Goal: Transaction & Acquisition: Purchase product/service

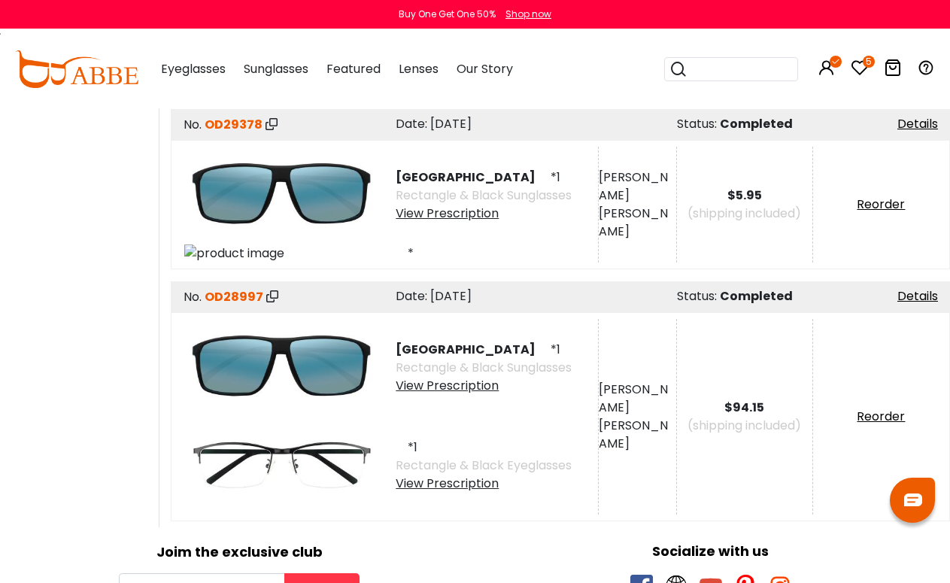
scroll to position [10698, 0]
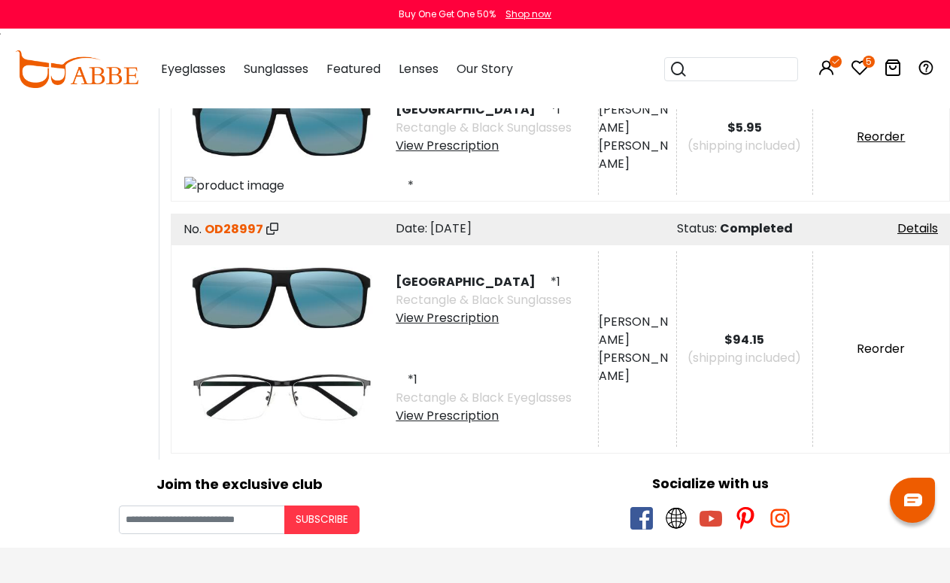
click at [889, 348] on link "Reorder" at bounding box center [880, 348] width 48 height 17
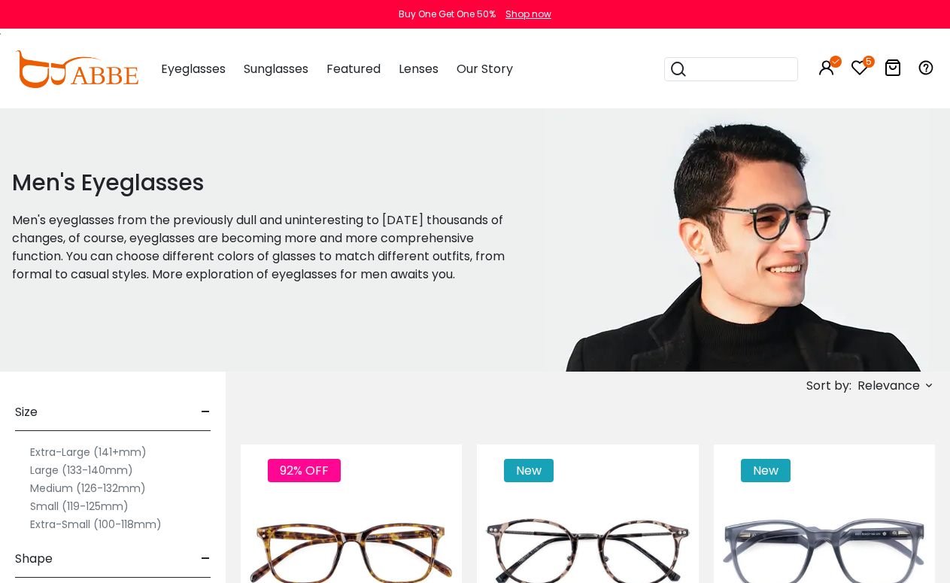
click at [60, 450] on label "Extra-Large (141+mm)" at bounding box center [88, 452] width 117 height 18
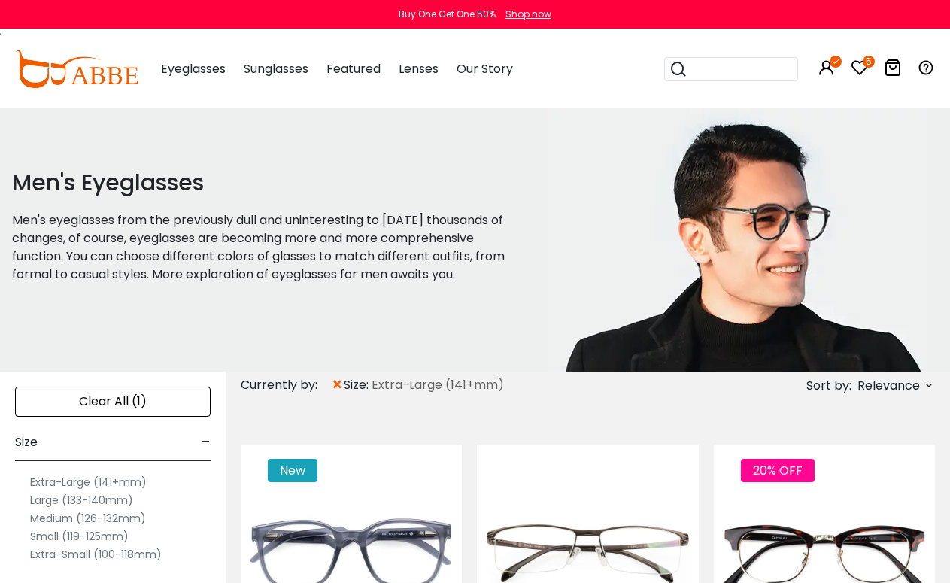
click at [59, 483] on label "Extra-Large (141+mm)" at bounding box center [88, 482] width 117 height 18
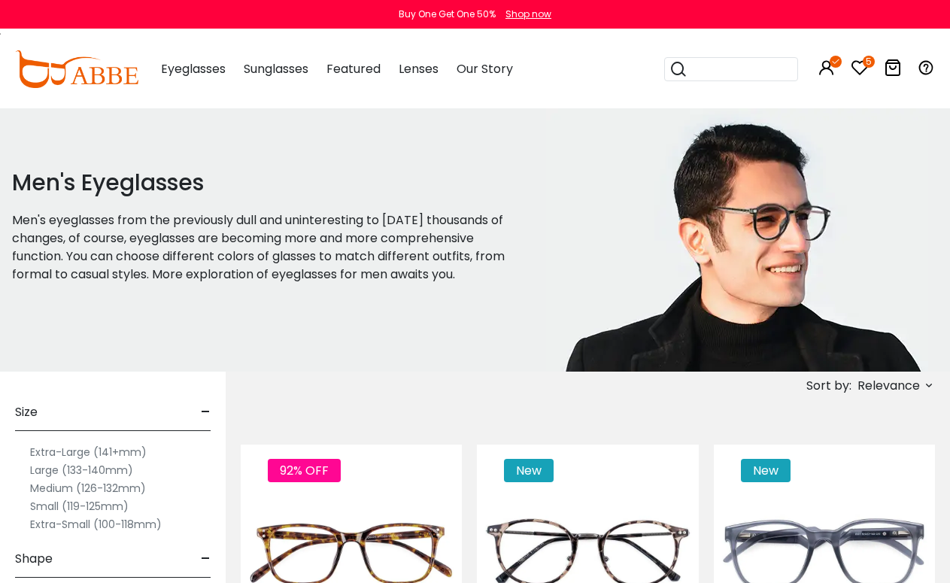
click at [56, 450] on label "Extra-Large (141+mm)" at bounding box center [88, 452] width 117 height 18
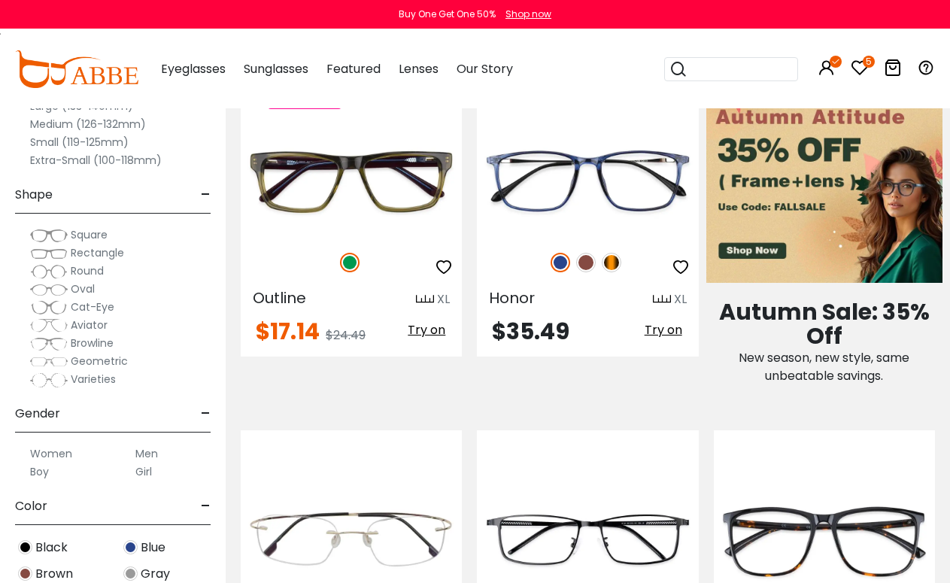
scroll to position [712, 0]
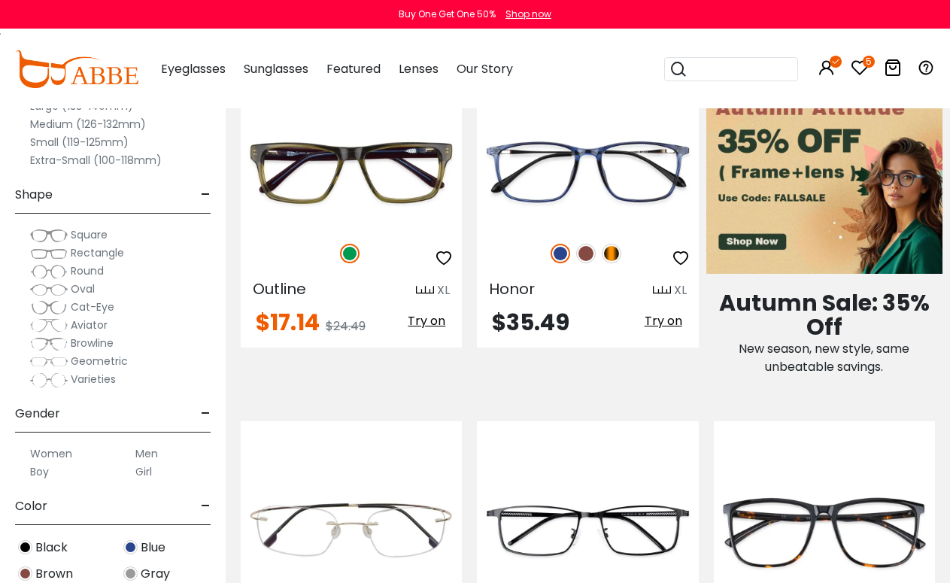
click at [147, 453] on label "Men" at bounding box center [146, 453] width 23 height 18
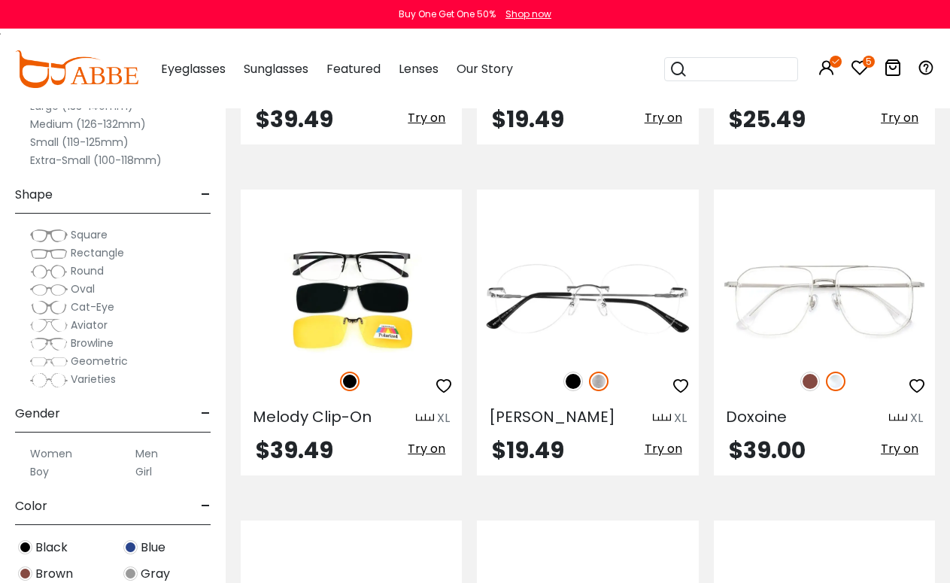
scroll to position [1916, 0]
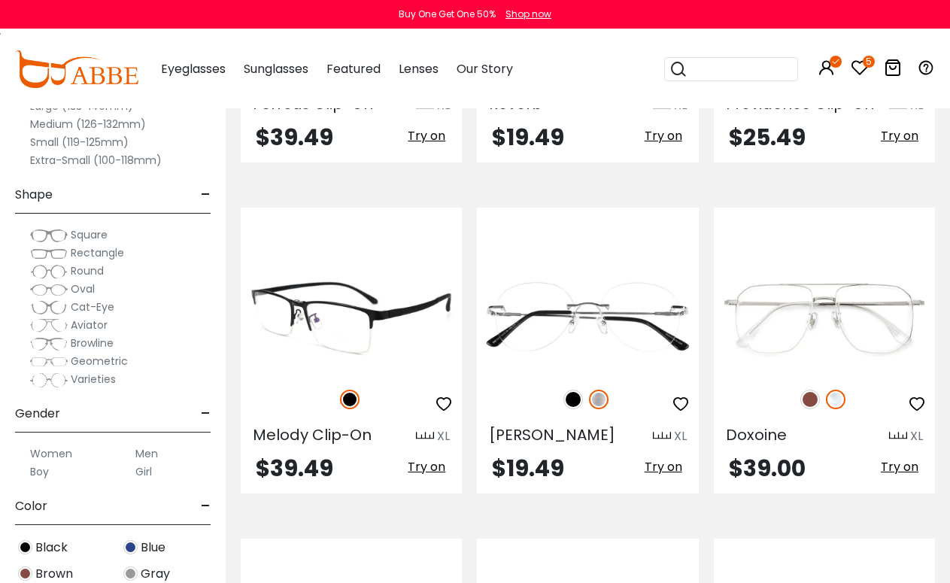
click at [327, 354] on img at bounding box center [351, 317] width 221 height 111
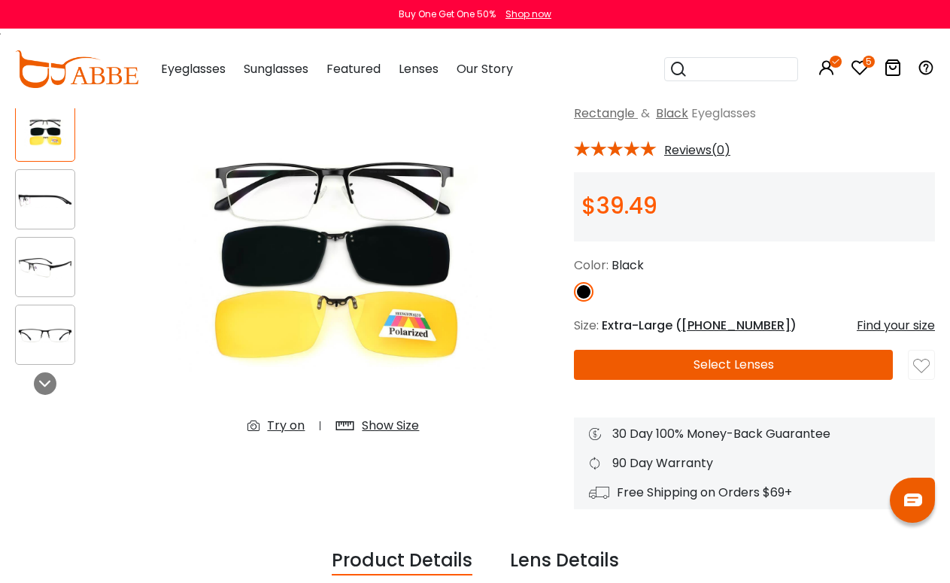
scroll to position [114, 0]
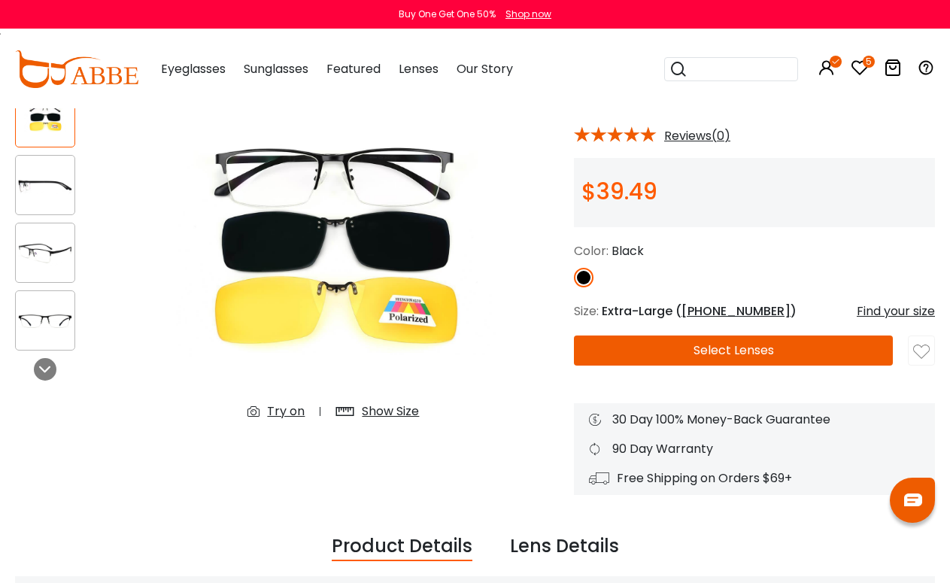
click at [756, 350] on button "Select Lenses" at bounding box center [733, 350] width 319 height 30
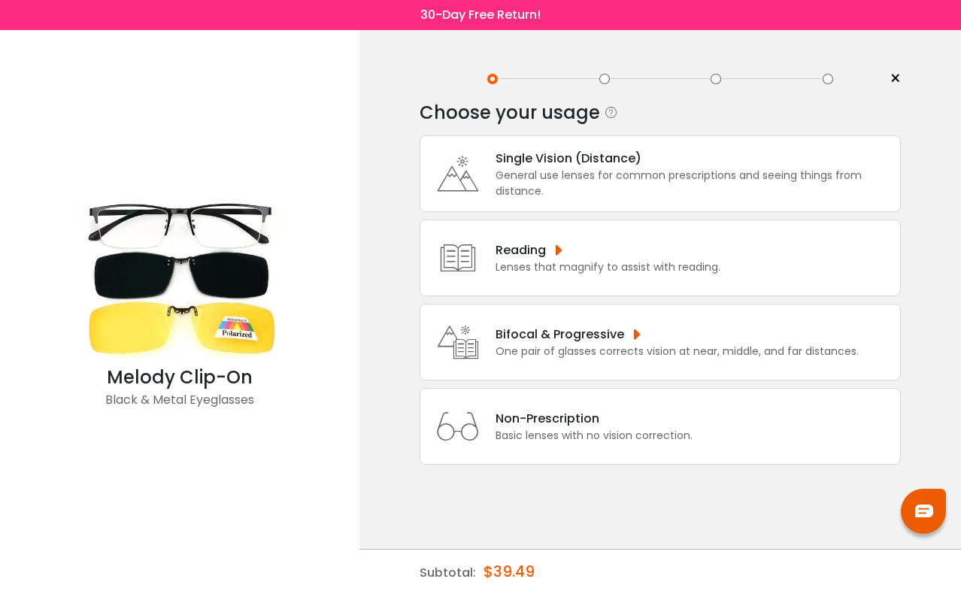
click at [623, 171] on div "General use lenses for common prescriptions and seeing things from distance." at bounding box center [693, 184] width 397 height 32
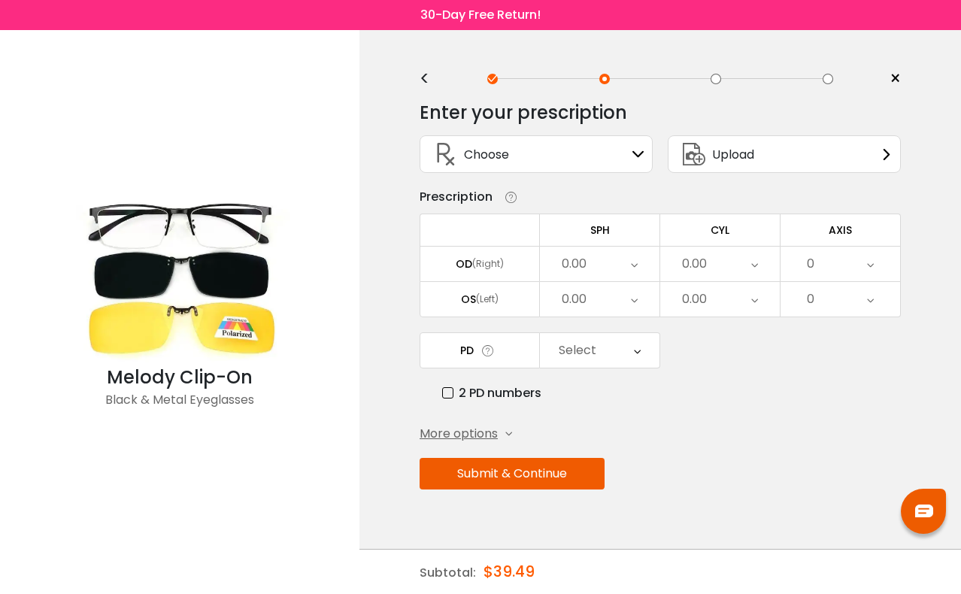
click at [623, 158] on div "Choose Sign In" at bounding box center [536, 154] width 217 height 36
click at [636, 144] on div "Choose Sign In" at bounding box center [536, 154] width 217 height 36
click at [487, 153] on span "Choose" at bounding box center [486, 154] width 45 height 19
click at [632, 147] on div "Choose Sign In" at bounding box center [536, 154] width 217 height 36
click at [493, 226] on td at bounding box center [480, 230] width 120 height 32
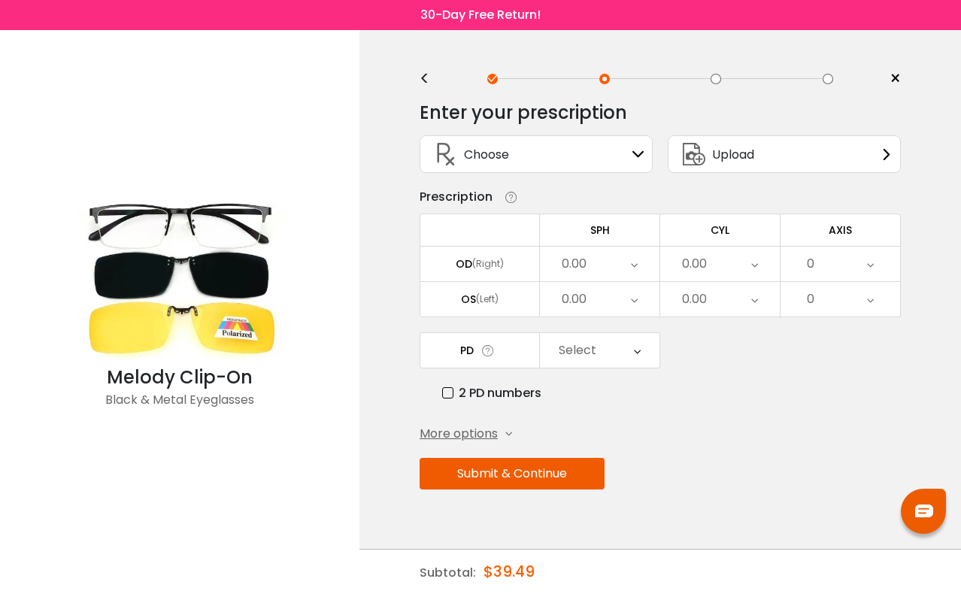
click at [583, 263] on div "0.00" at bounding box center [574, 264] width 25 height 30
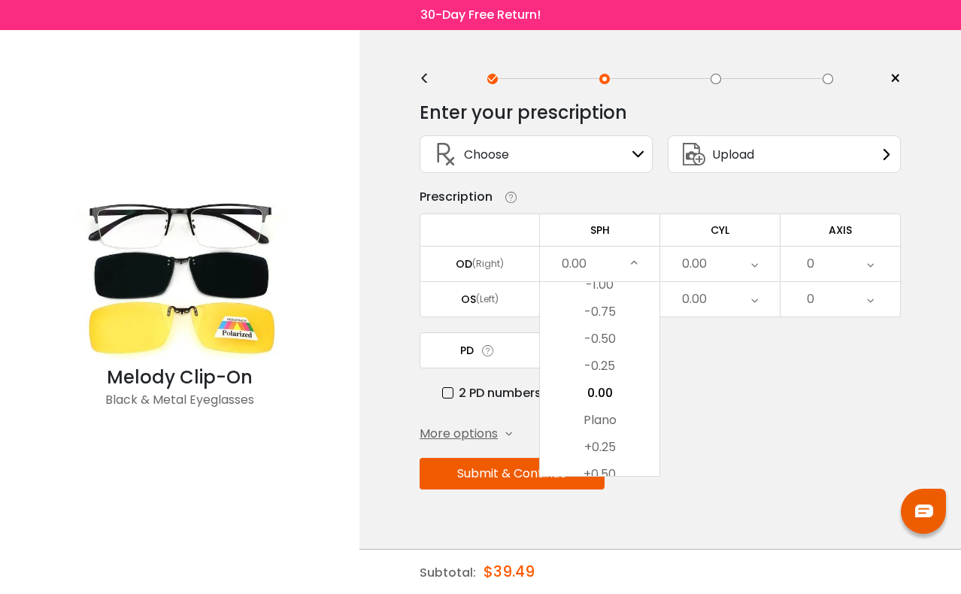
click at [601, 202] on div "Prescription" at bounding box center [660, 197] width 481 height 18
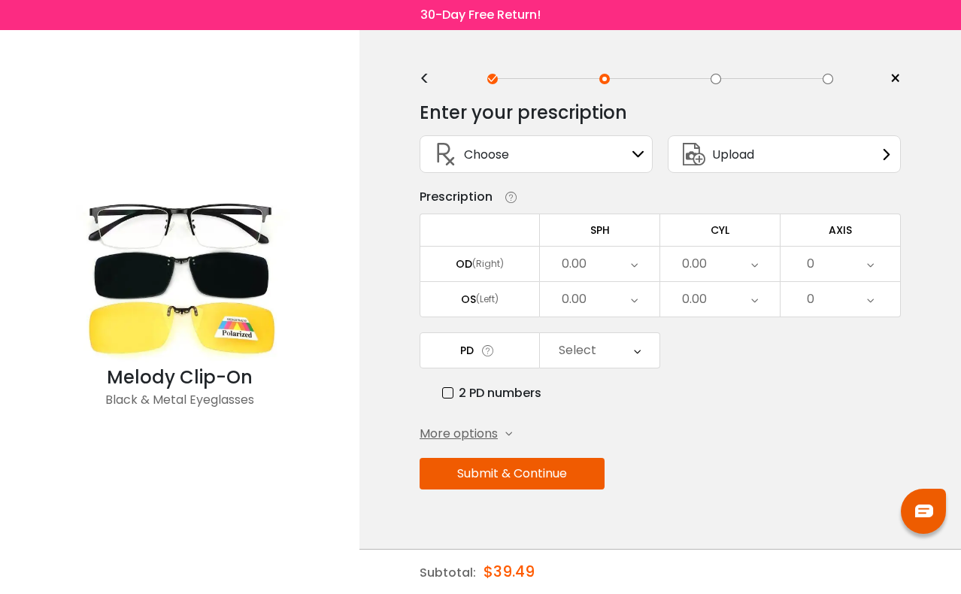
click at [625, 157] on div "Choose Sign In" at bounding box center [536, 154] width 217 height 36
click at [640, 153] on icon at bounding box center [638, 154] width 12 height 12
click at [876, 156] on div "Upload" at bounding box center [784, 154] width 233 height 38
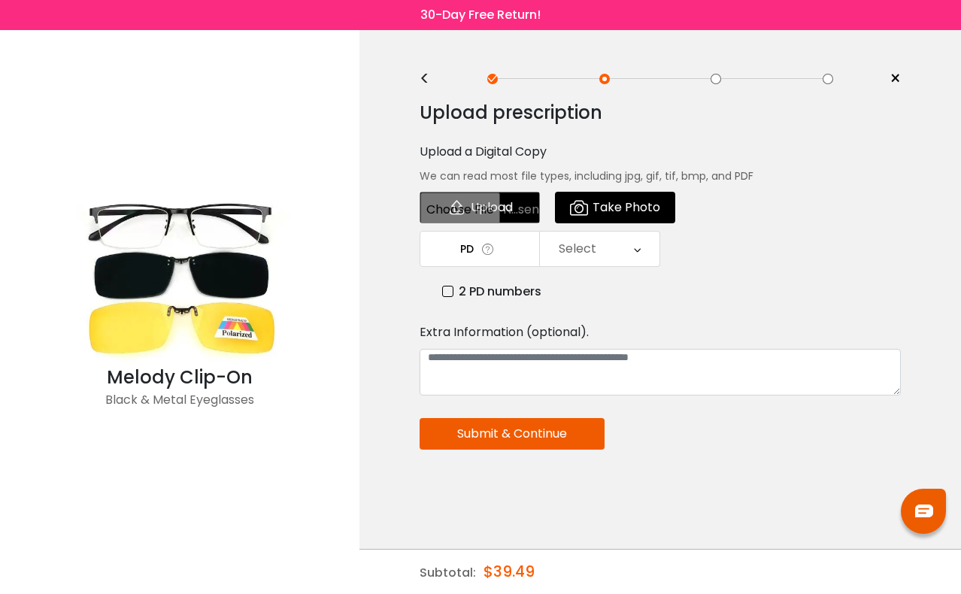
click at [430, 80] on div "<" at bounding box center [431, 79] width 23 height 12
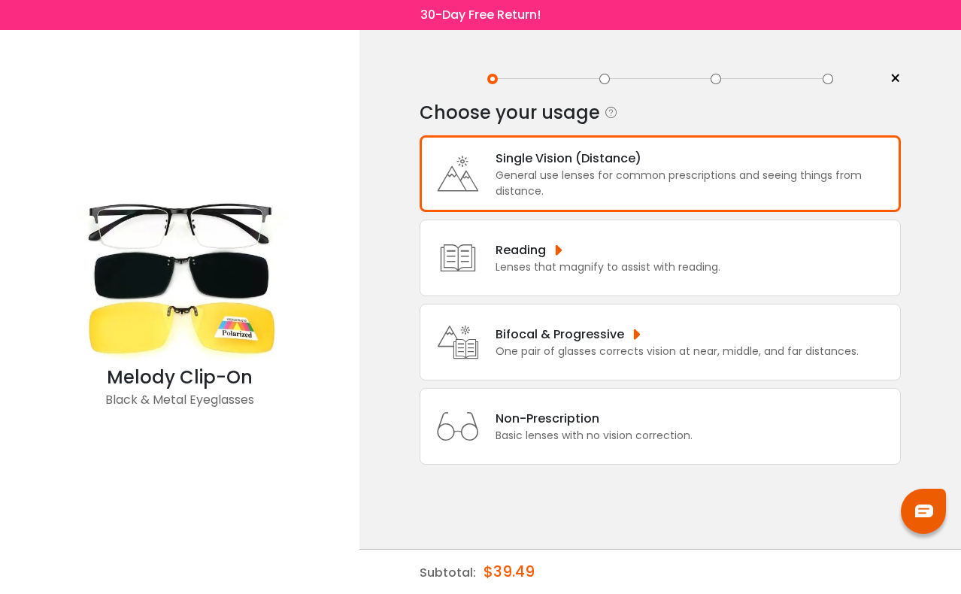
click at [565, 191] on div "General use lenses for common prescriptions and seeing things from distance." at bounding box center [693, 184] width 397 height 32
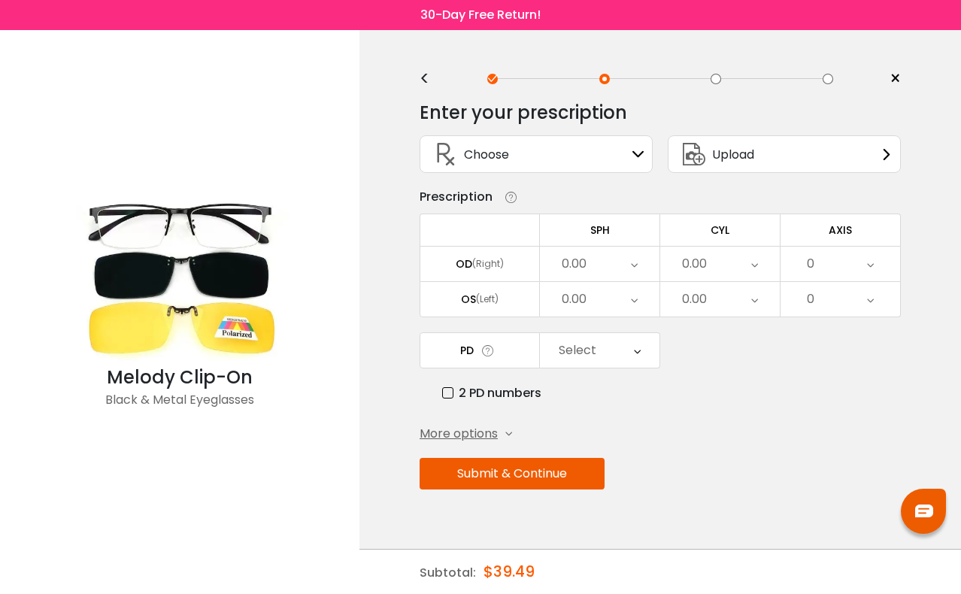
click at [617, 155] on div "Choose Sign In" at bounding box center [536, 154] width 217 height 36
click at [632, 156] on icon at bounding box center [638, 154] width 12 height 12
click at [633, 156] on icon at bounding box center [638, 154] width 12 height 12
click at [636, 153] on icon at bounding box center [638, 154] width 12 height 12
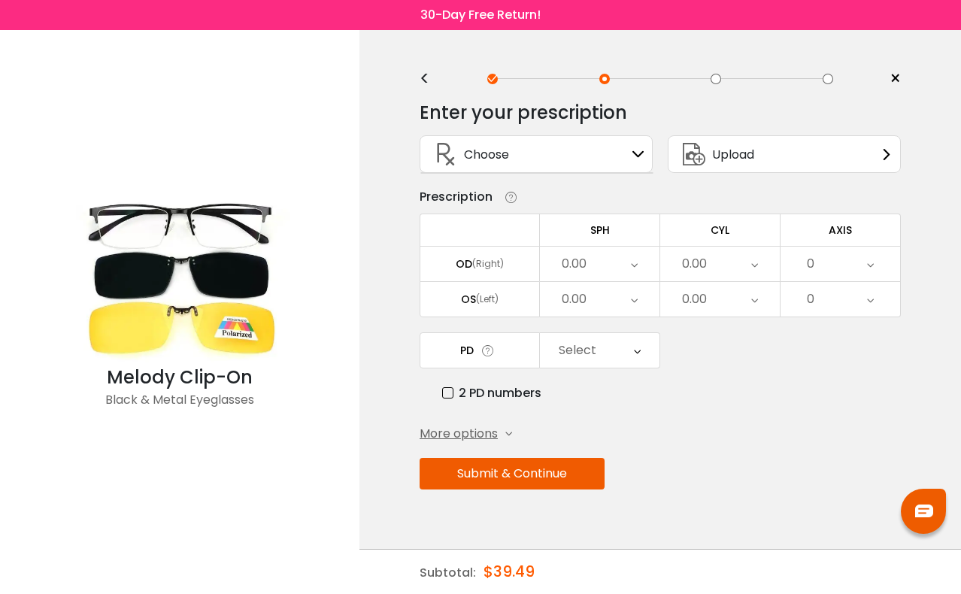
click at [639, 158] on icon at bounding box center [638, 154] width 12 height 12
click at [620, 256] on div "0.00" at bounding box center [600, 264] width 120 height 35
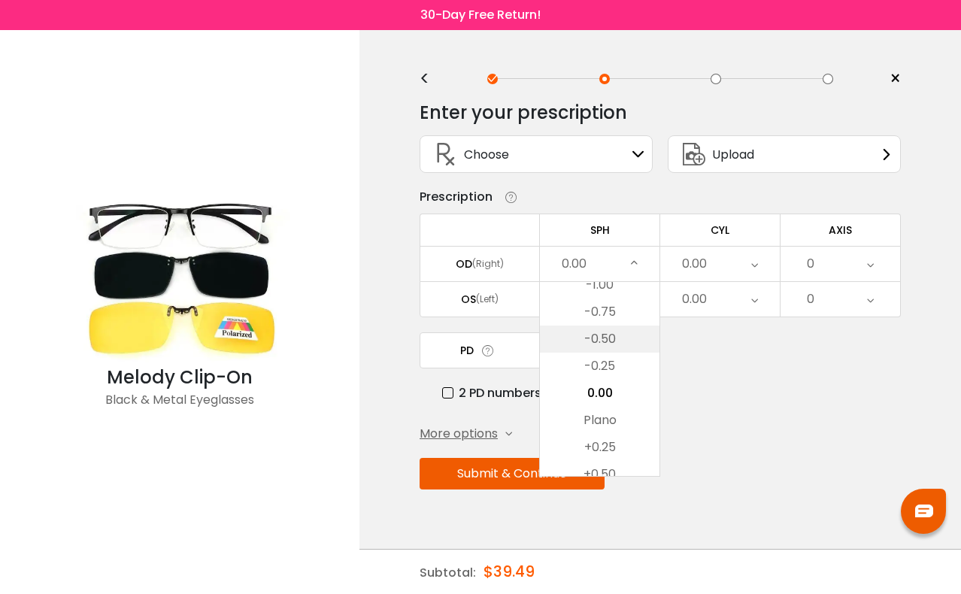
click at [626, 338] on li "-0.50" at bounding box center [600, 339] width 120 height 27
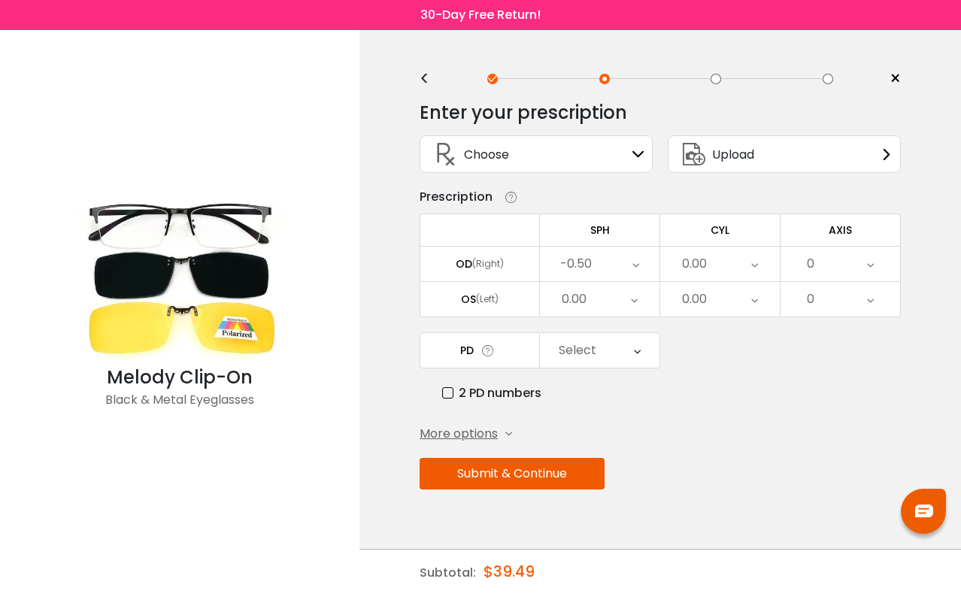
click at [725, 264] on div "0.00" at bounding box center [720, 264] width 120 height 35
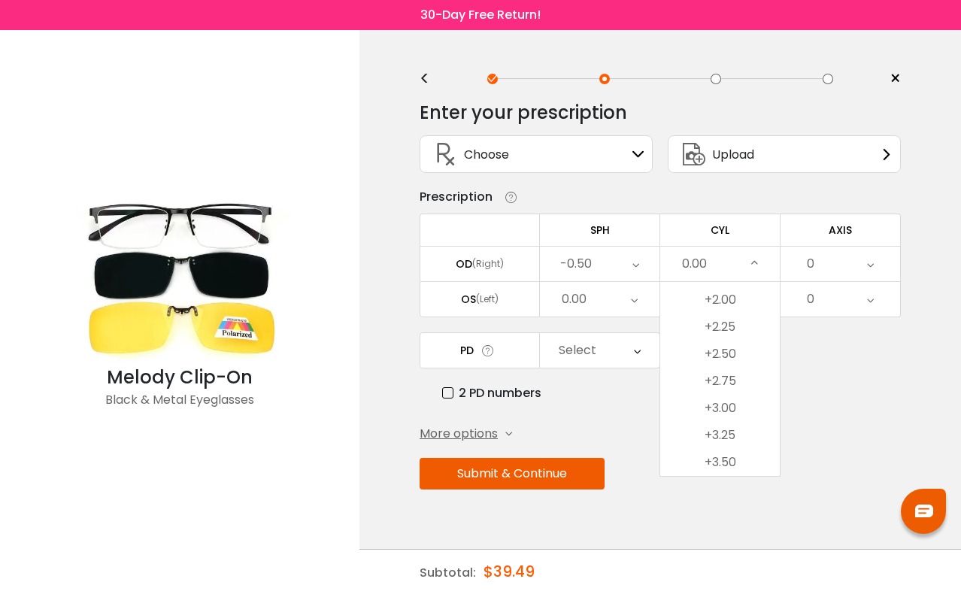
scroll to position [892, 0]
click at [740, 344] on li "+2.50" at bounding box center [720, 351] width 120 height 27
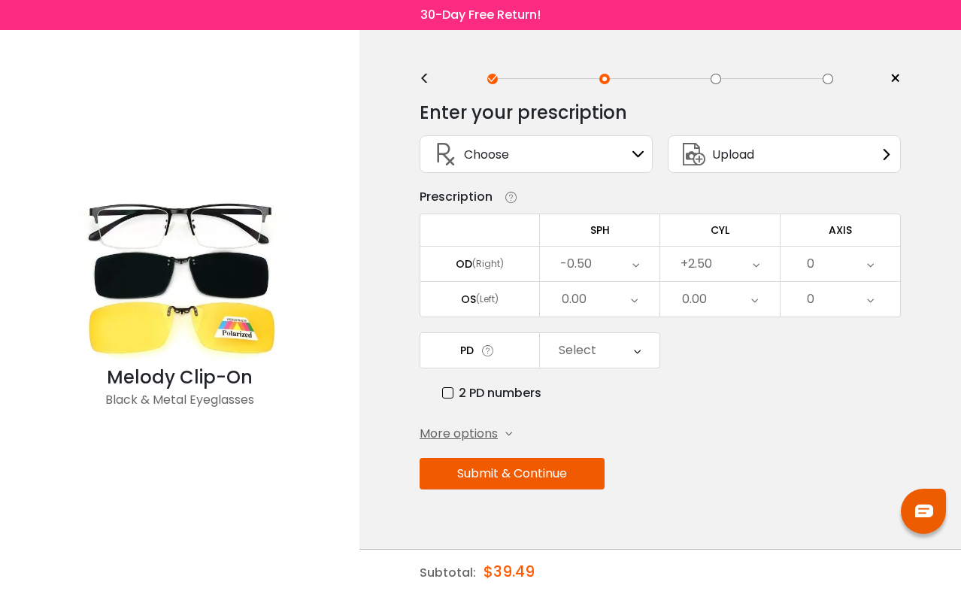
click at [850, 262] on div "0" at bounding box center [840, 264] width 120 height 35
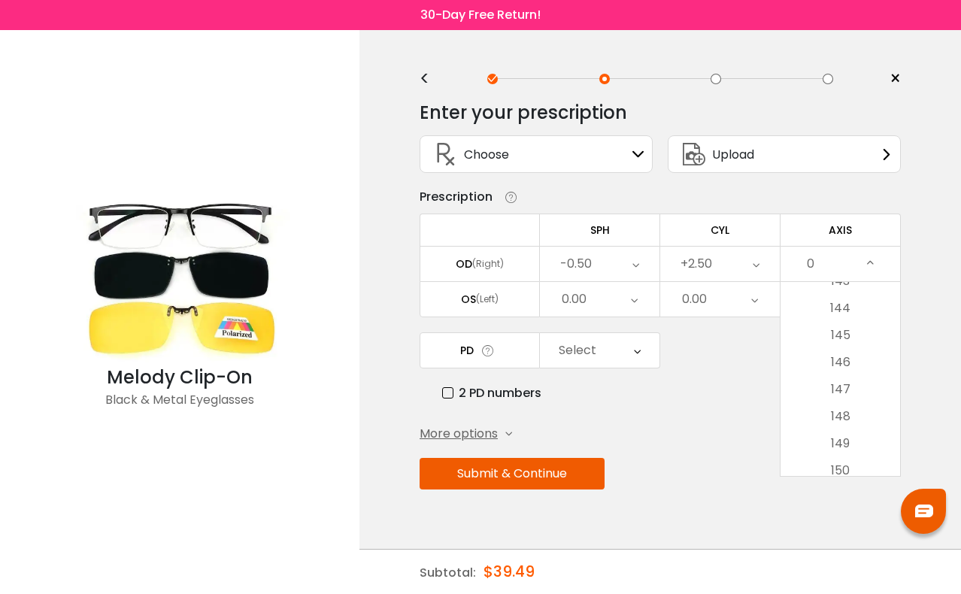
scroll to position [3904, 0]
click at [843, 369] on li "147" at bounding box center [840, 370] width 120 height 27
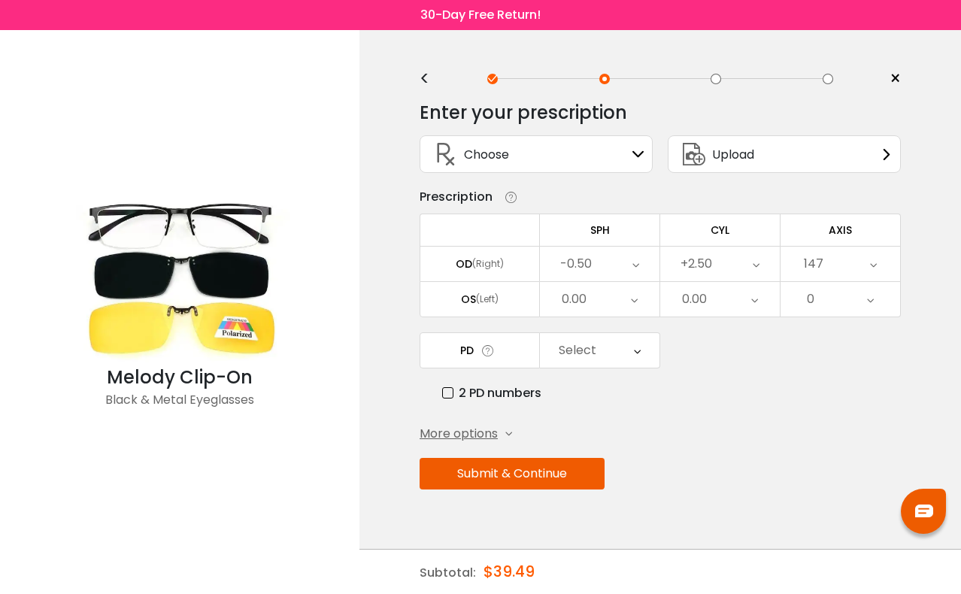
click at [621, 303] on div "0.00" at bounding box center [600, 299] width 120 height 35
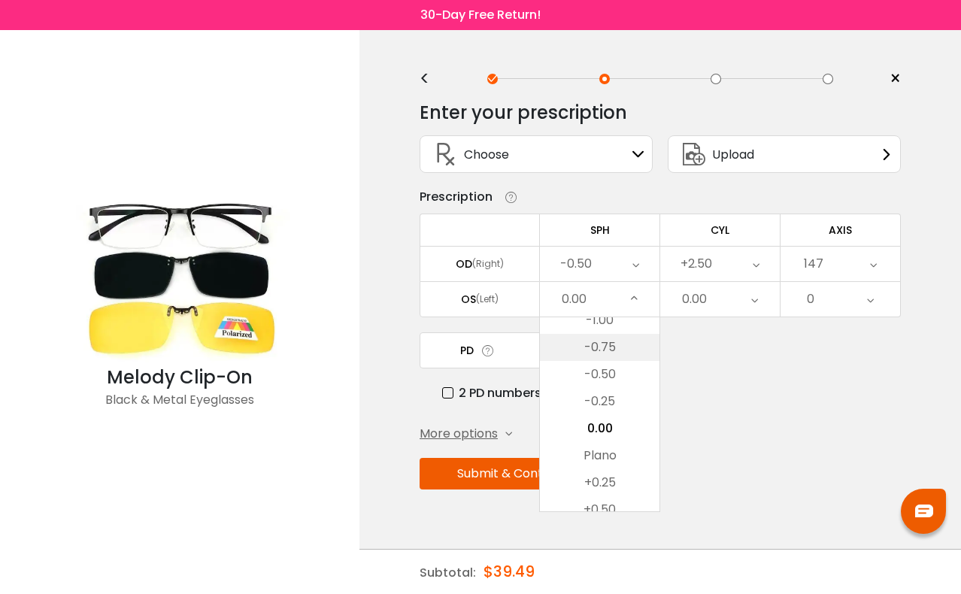
click at [619, 353] on li "-0.75" at bounding box center [600, 347] width 120 height 27
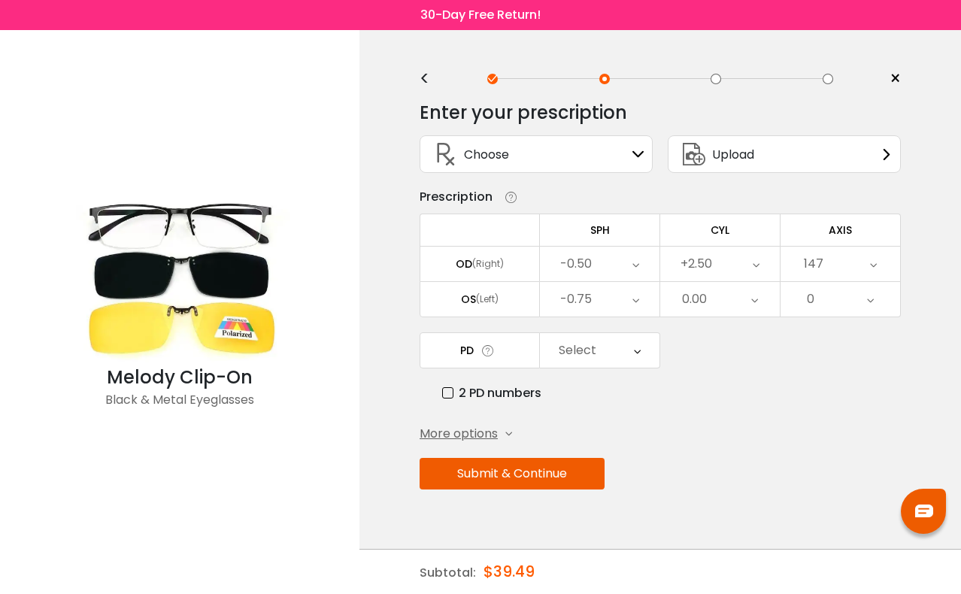
click at [703, 292] on div "0.00" at bounding box center [694, 299] width 25 height 30
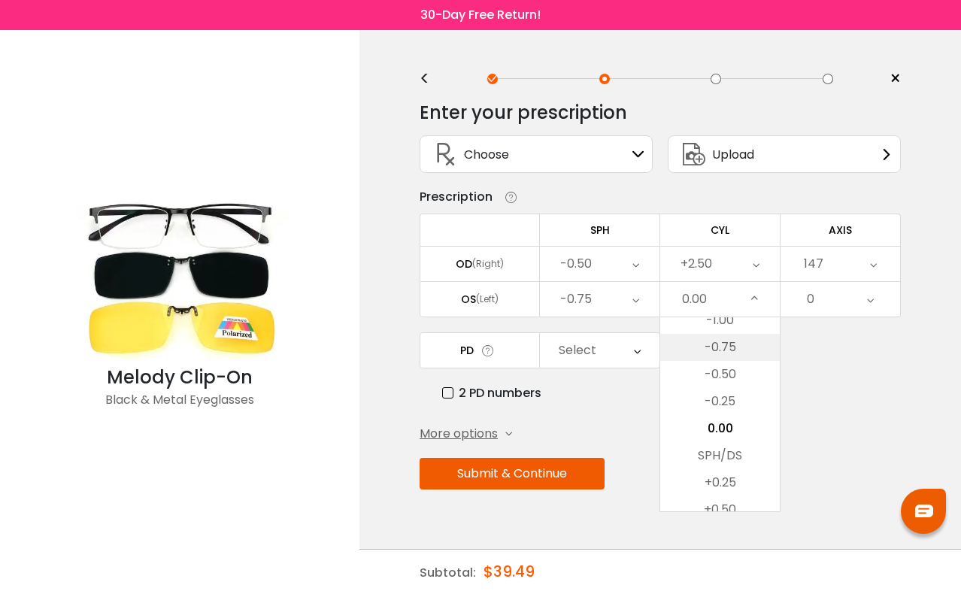
click at [722, 347] on li "-0.75" at bounding box center [720, 347] width 120 height 27
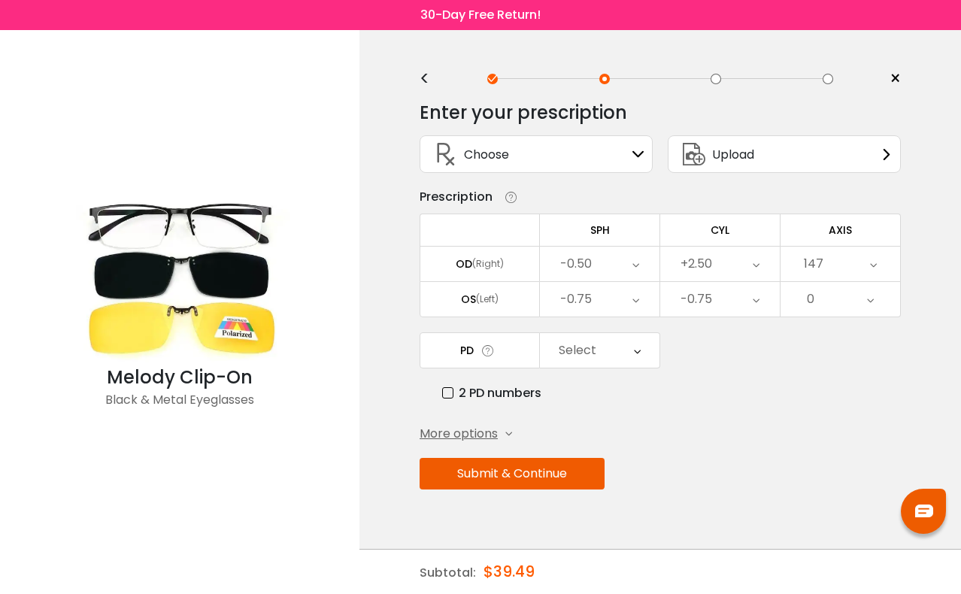
click at [828, 302] on div "0" at bounding box center [840, 299] width 120 height 35
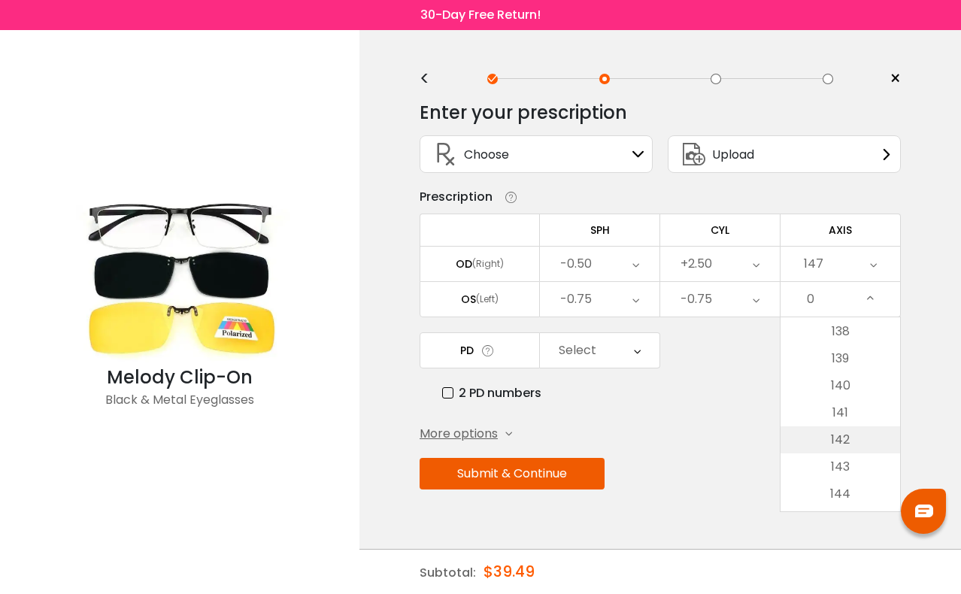
scroll to position [4705, 0]
click at [829, 422] on li "177" at bounding box center [840, 416] width 120 height 27
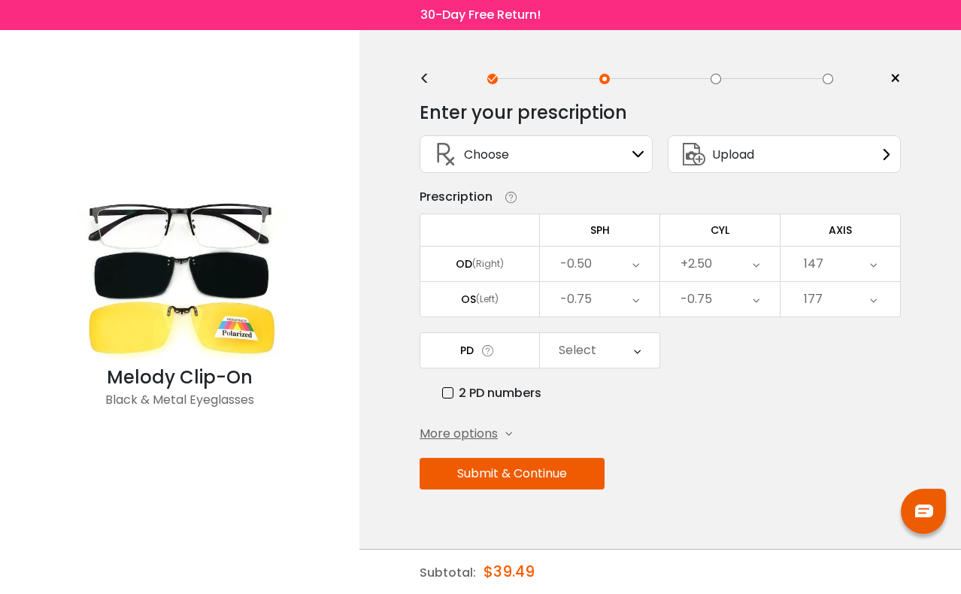
click at [759, 264] on icon at bounding box center [756, 264] width 7 height 35
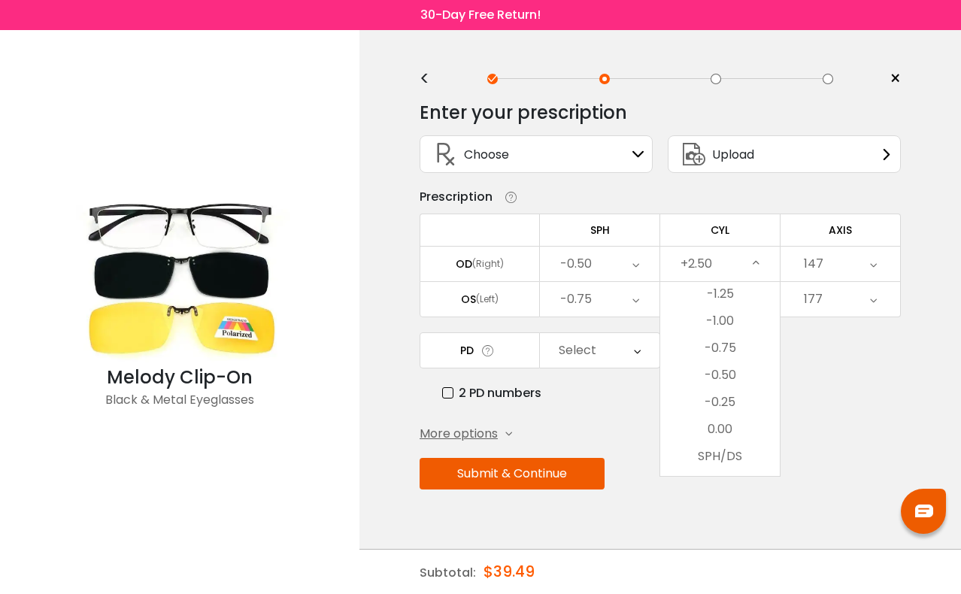
scroll to position [509, 0]
click at [729, 358] on li "-0.75" at bounding box center [720, 354] width 120 height 27
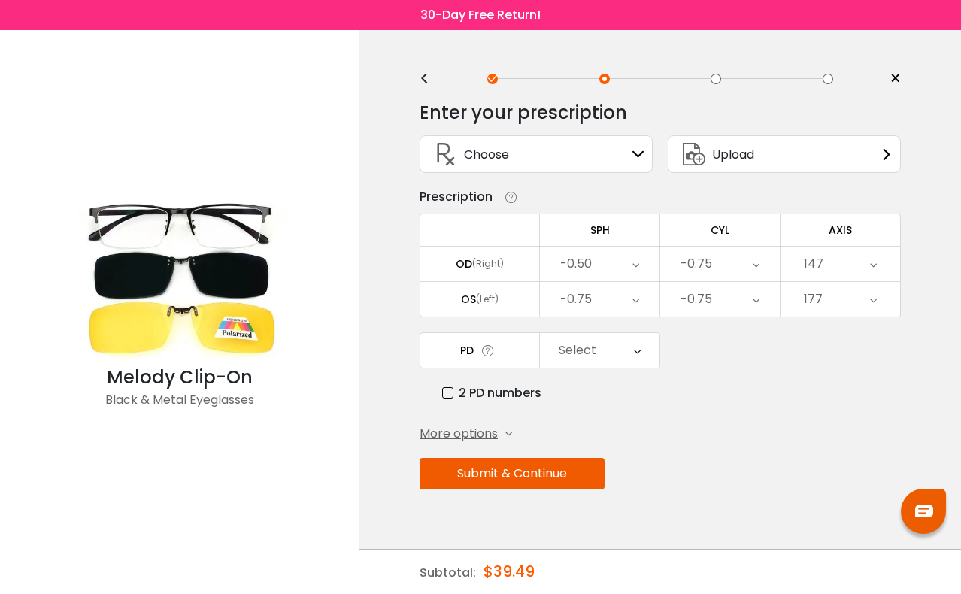
click at [544, 477] on button "Submit & Continue" at bounding box center [512, 474] width 185 height 32
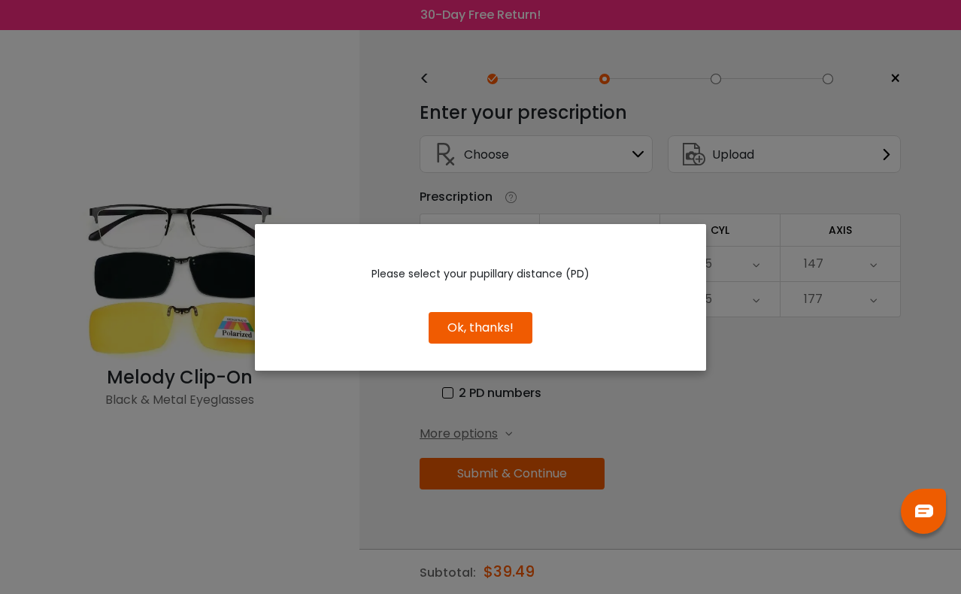
click at [519, 326] on button "Ok, thanks!" at bounding box center [481, 328] width 104 height 32
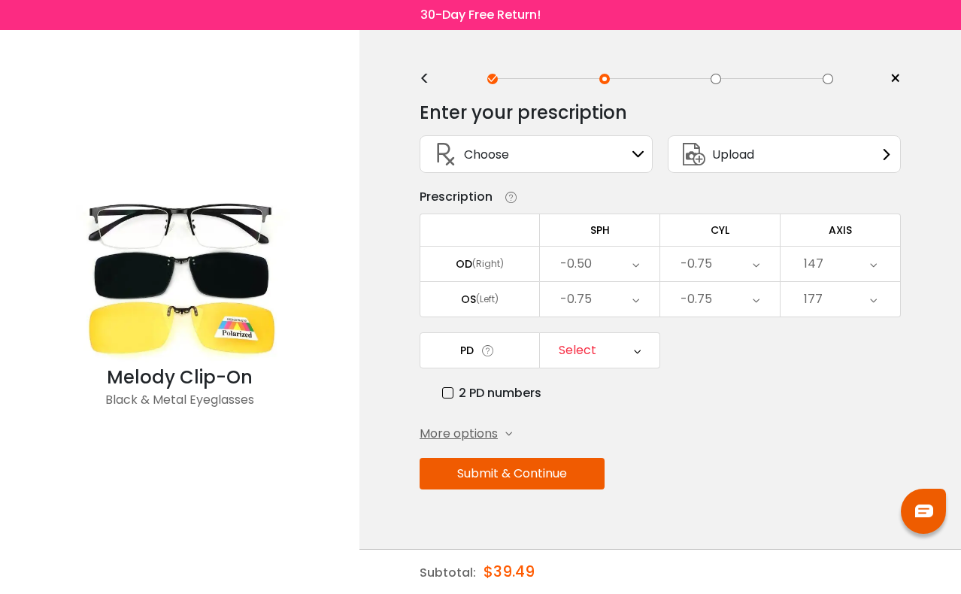
click at [650, 345] on div "Select" at bounding box center [600, 350] width 120 height 35
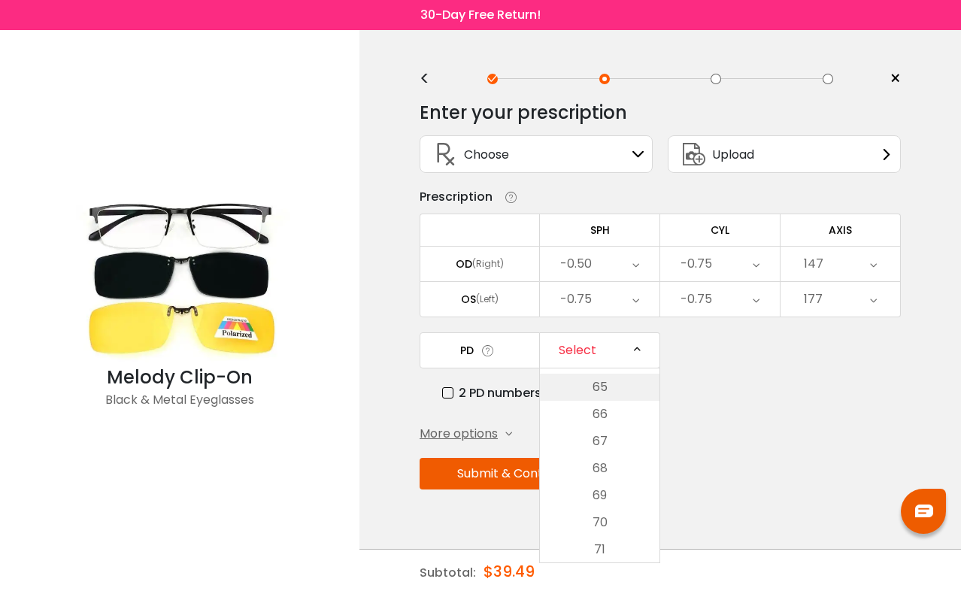
click at [620, 389] on li "65" at bounding box center [600, 387] width 120 height 27
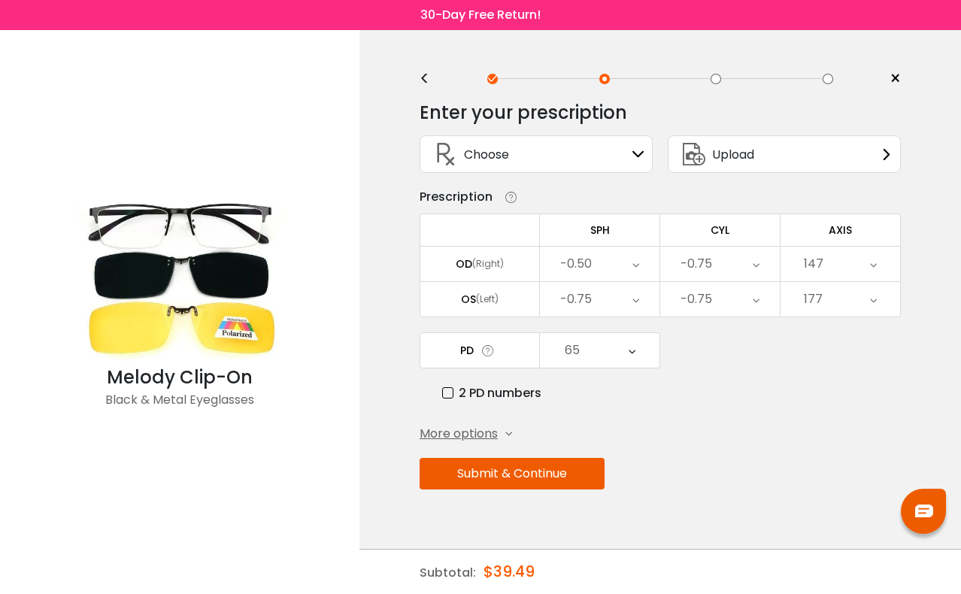
click at [516, 472] on button "Submit & Continue" at bounding box center [512, 474] width 185 height 32
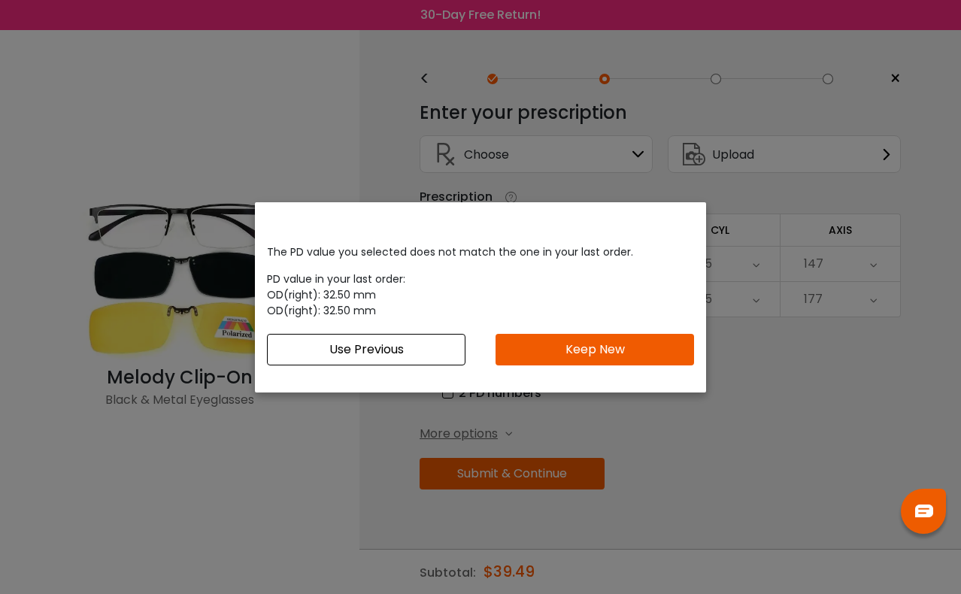
click at [610, 350] on button "Keep New" at bounding box center [594, 350] width 198 height 32
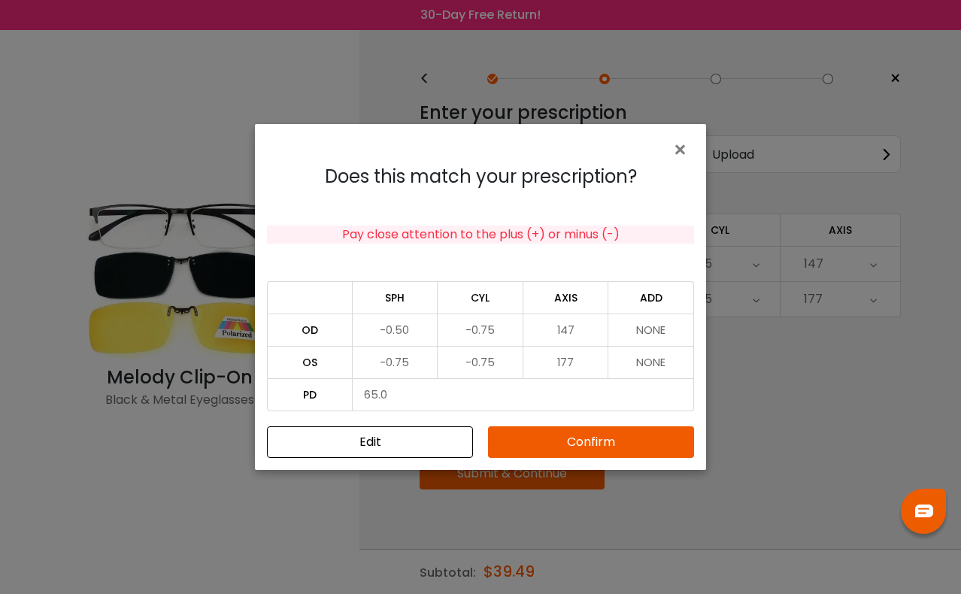
click at [611, 447] on button "Confirm" at bounding box center [591, 442] width 206 height 32
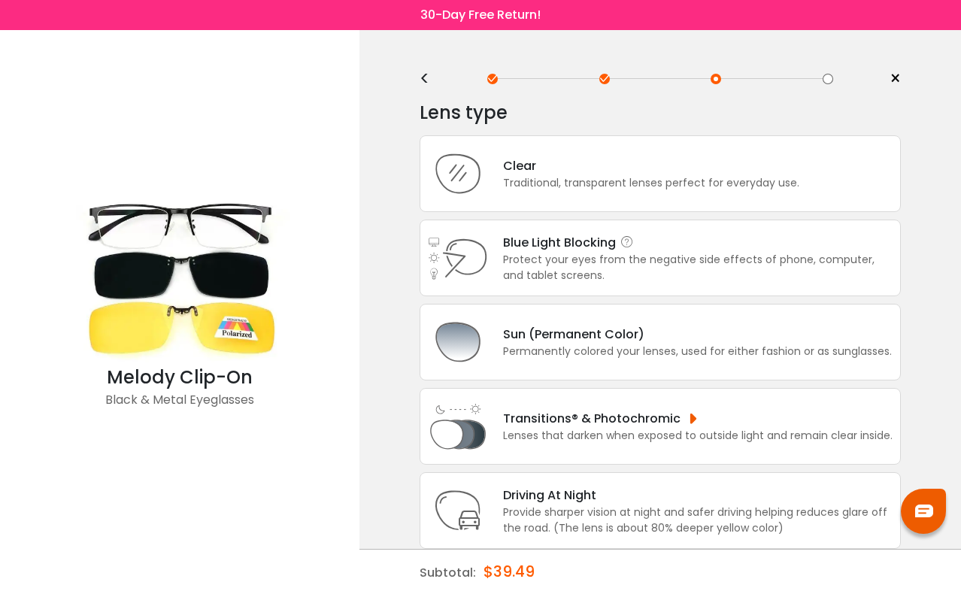
click at [649, 262] on div "Protect your eyes from the negative side effects of phone, computer, and tablet…" at bounding box center [697, 268] width 389 height 32
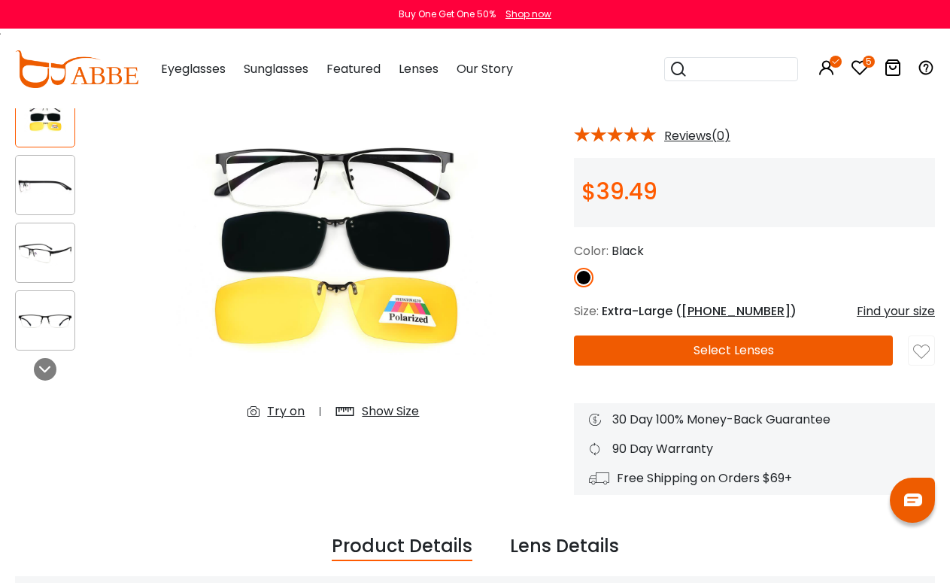
click at [729, 345] on button "Select Lenses" at bounding box center [733, 350] width 319 height 30
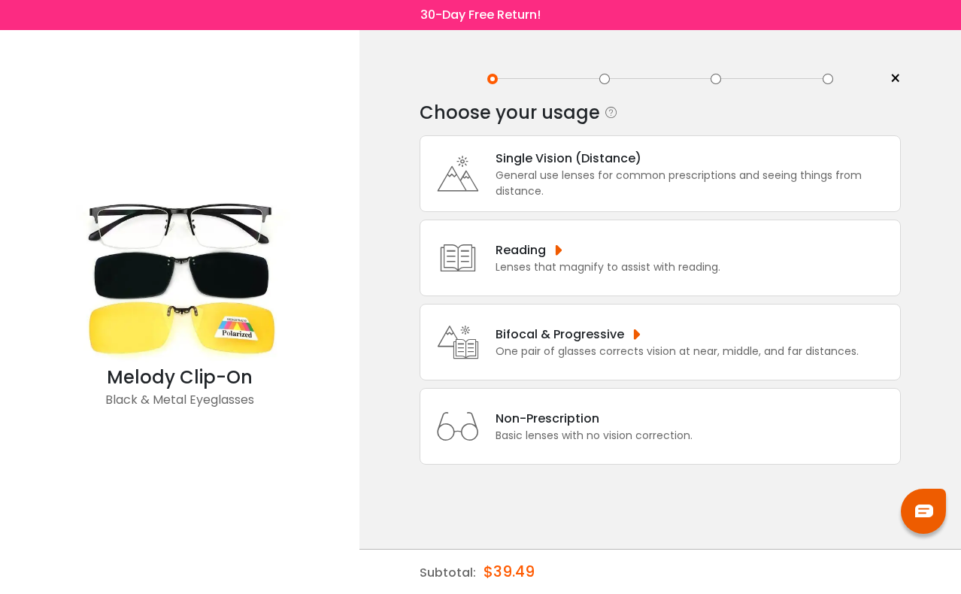
click at [610, 188] on div "General use lenses for common prescriptions and seeing things from distance." at bounding box center [693, 184] width 397 height 32
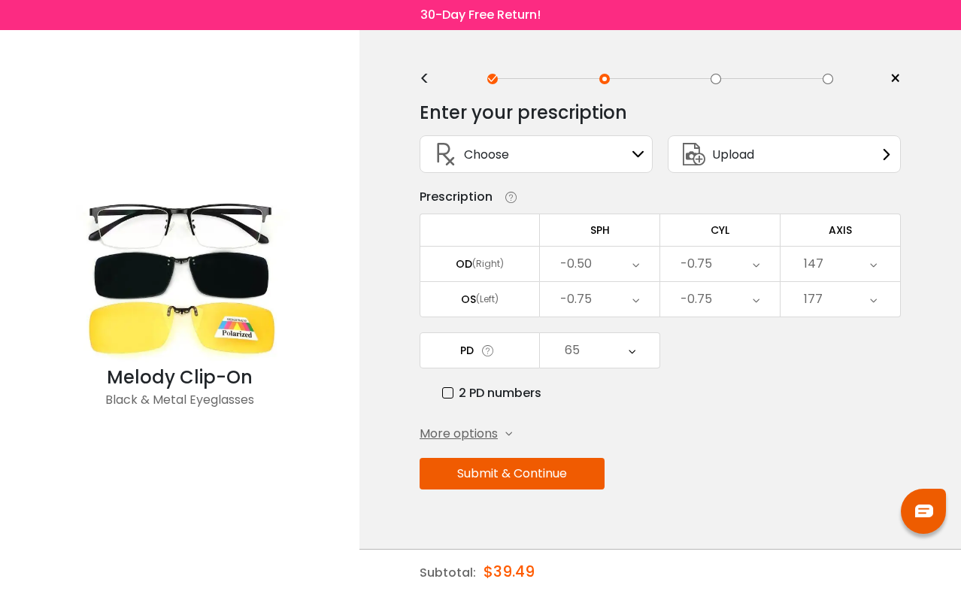
click at [557, 475] on button "Submit & Continue" at bounding box center [512, 474] width 185 height 32
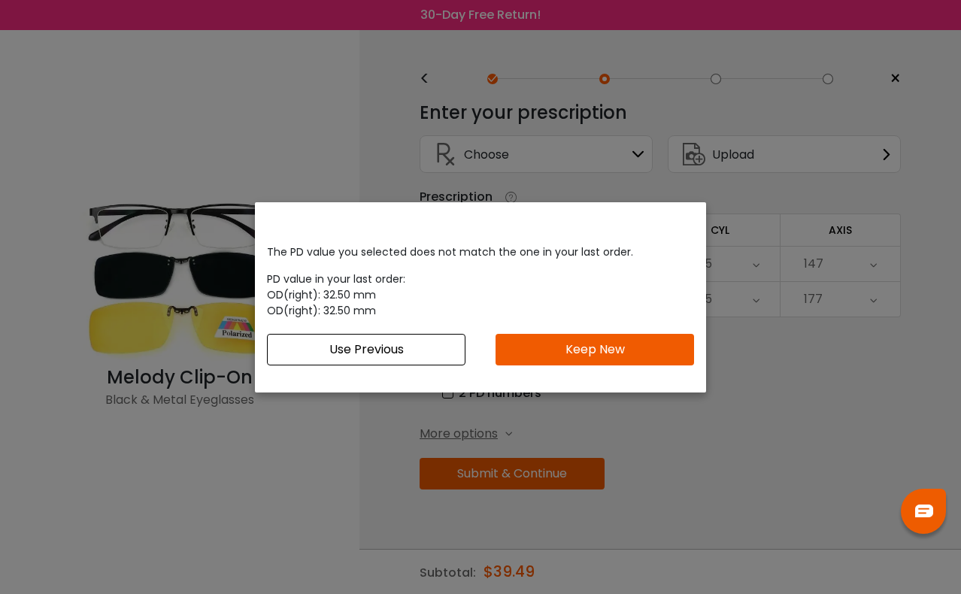
click at [575, 345] on button "Keep New" at bounding box center [594, 350] width 198 height 32
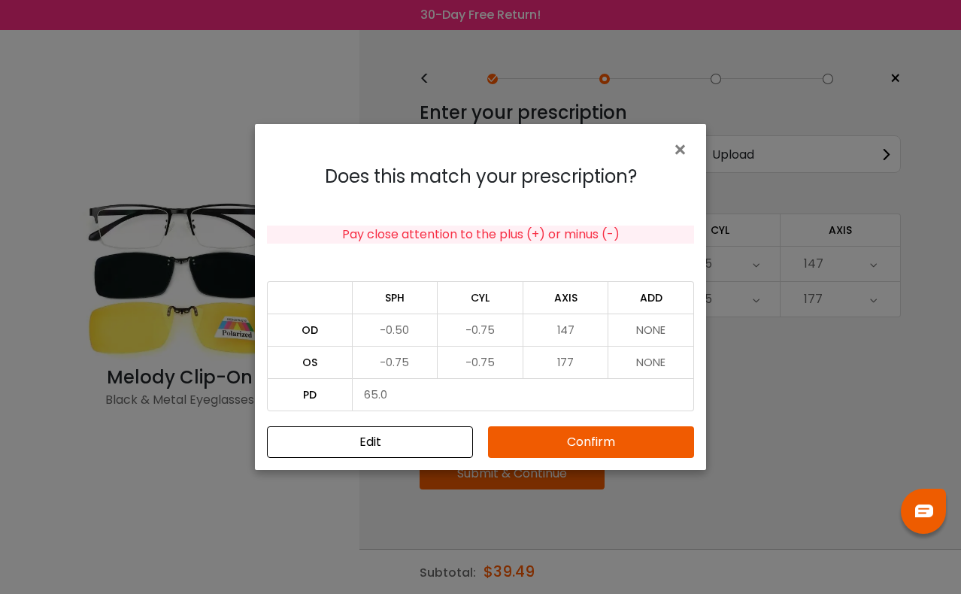
click at [602, 443] on button "Confirm" at bounding box center [591, 442] width 206 height 32
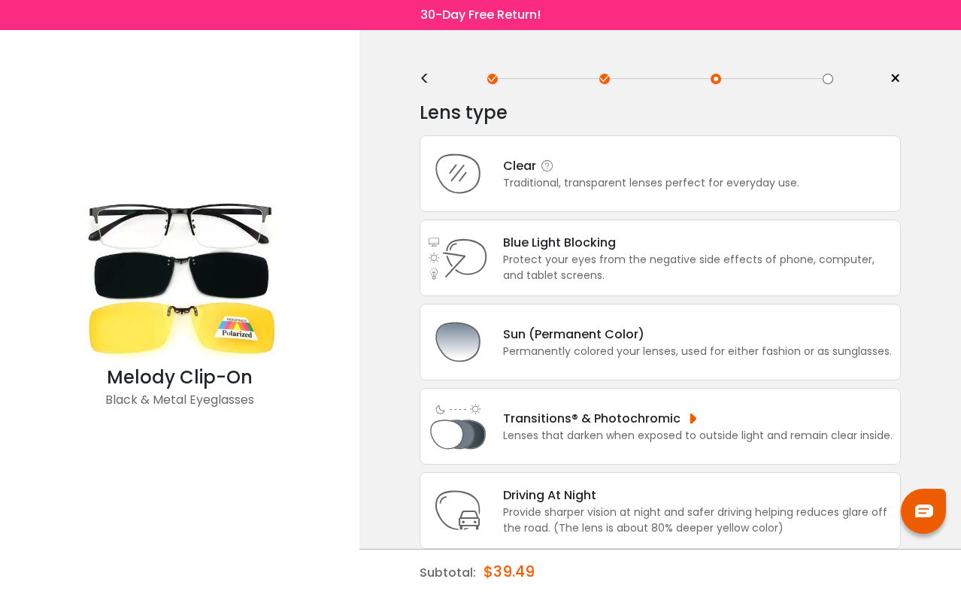
click at [636, 181] on div "Traditional, transparent lenses perfect for everyday use." at bounding box center [651, 183] width 296 height 16
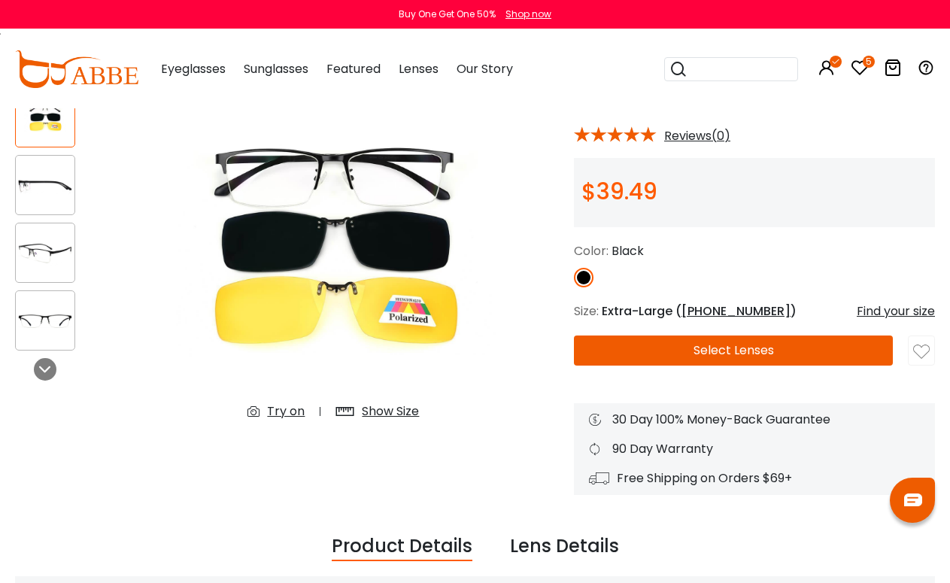
click at [777, 355] on button "Select Lenses" at bounding box center [733, 350] width 319 height 30
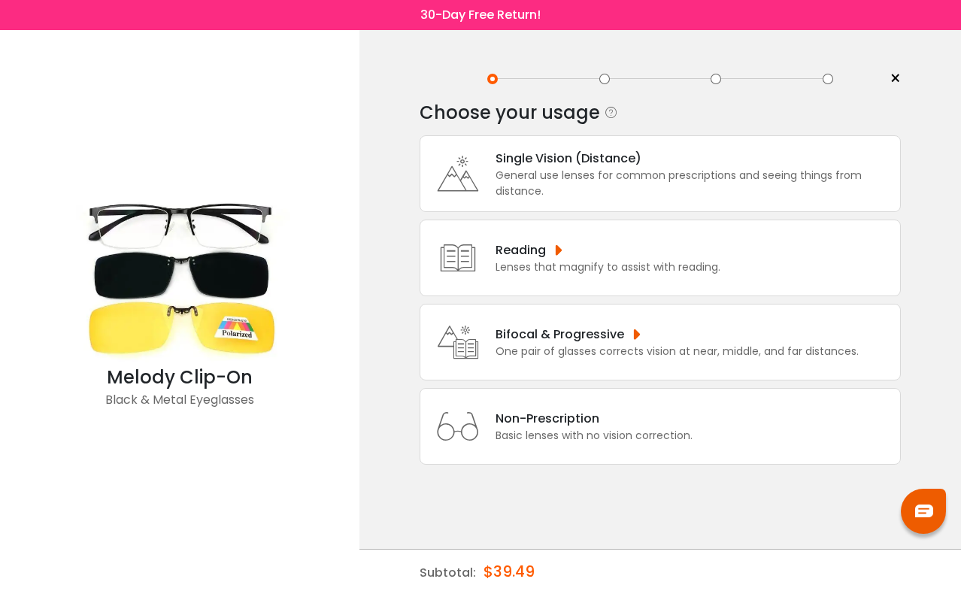
click at [607, 181] on div "General use lenses for common prescriptions and seeing things from distance." at bounding box center [693, 184] width 397 height 32
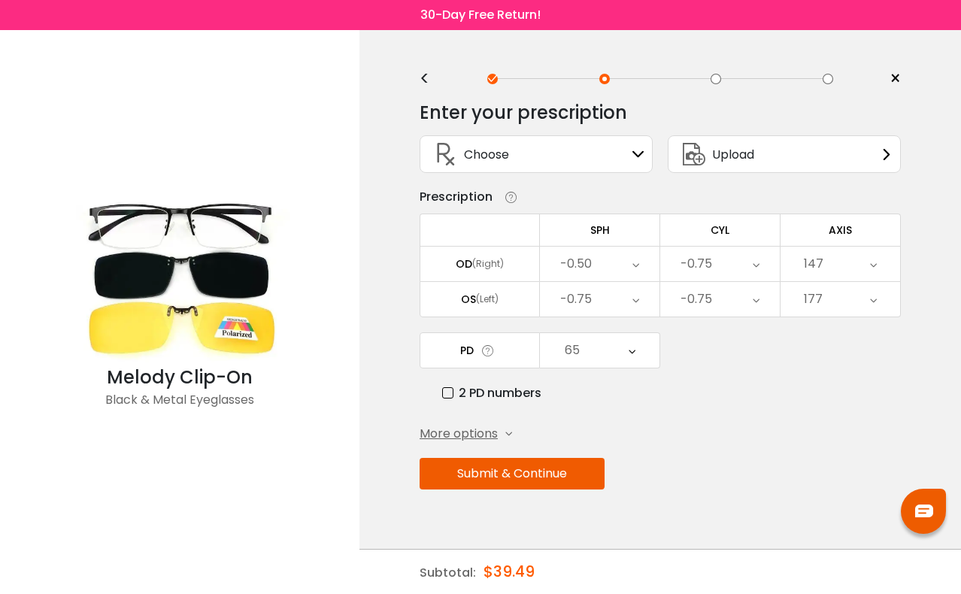
click at [532, 484] on button "Submit & Continue" at bounding box center [512, 474] width 185 height 32
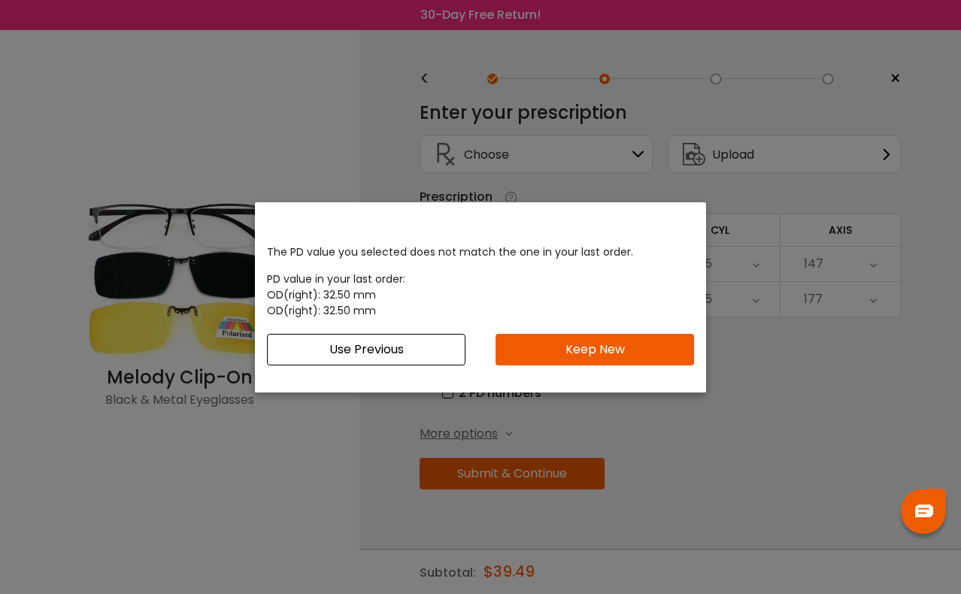
click at [593, 359] on button "Keep New" at bounding box center [594, 350] width 198 height 32
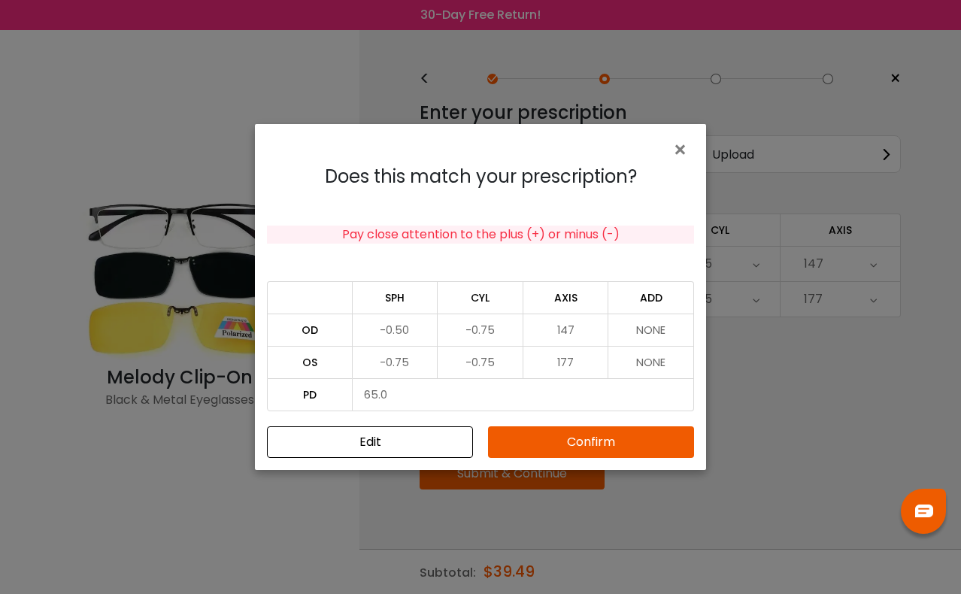
click at [608, 435] on button "Confirm" at bounding box center [591, 442] width 206 height 32
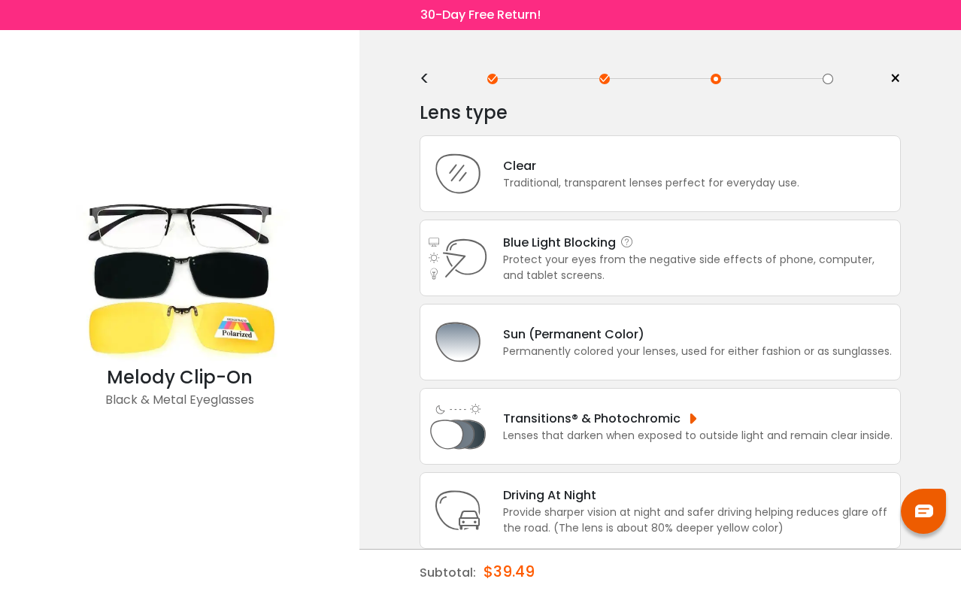
click at [608, 252] on div "Protect your eyes from the negative side effects of phone, computer, and tablet…" at bounding box center [697, 268] width 389 height 32
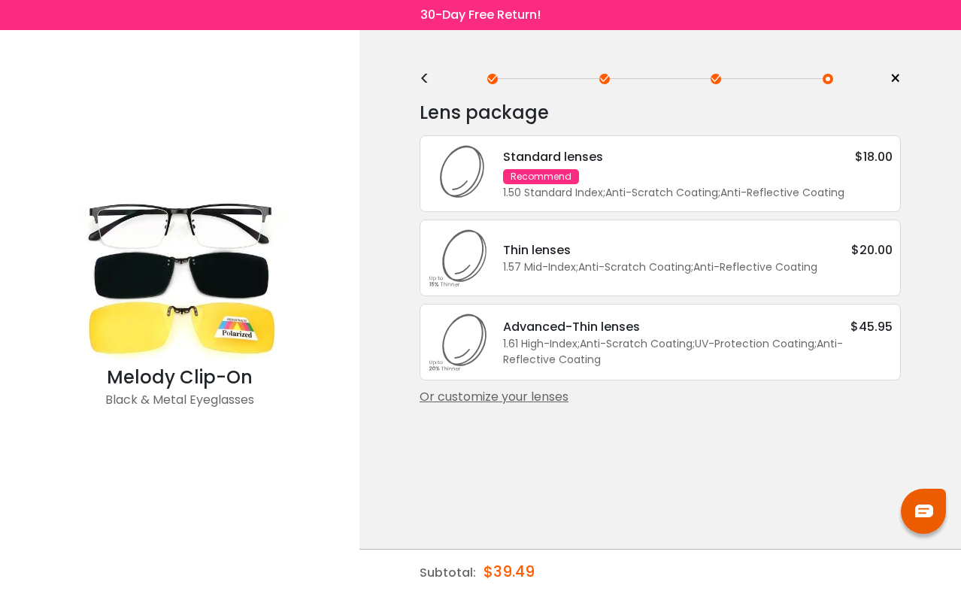
click at [426, 77] on div "<" at bounding box center [431, 79] width 23 height 12
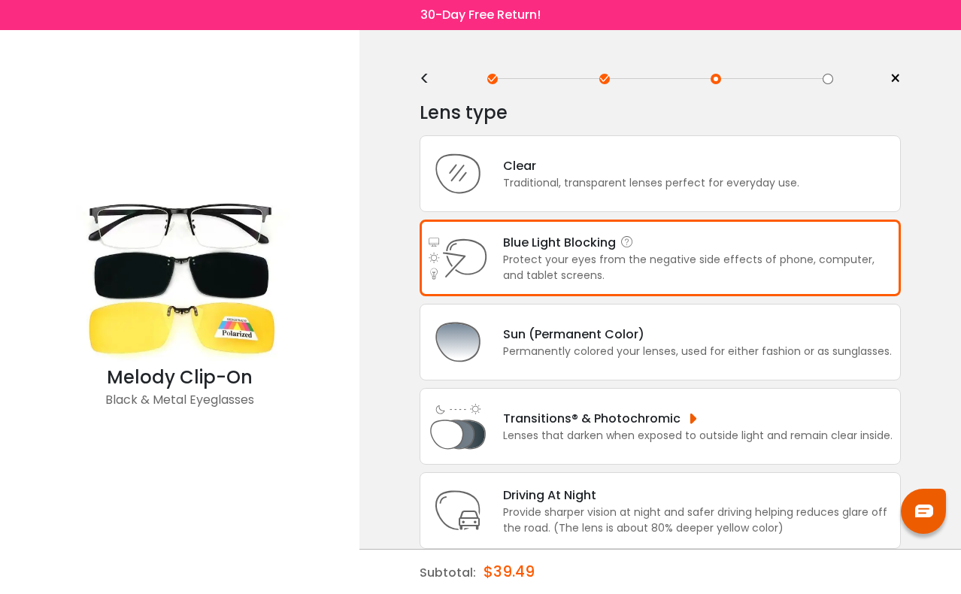
click at [558, 266] on div "Protect your eyes from the negative side effects of phone, computer, and tablet…" at bounding box center [697, 268] width 389 height 32
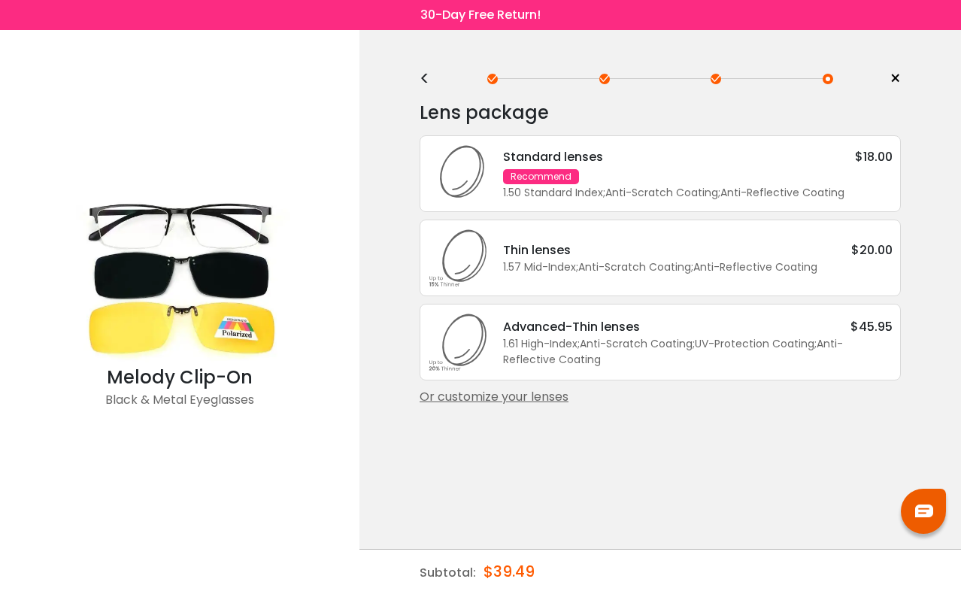
click at [645, 180] on div "Standard lenses $18.00 Recommend 1.50 Standard Index ; Anti-Scratch Coating ; A…" at bounding box center [690, 173] width 405 height 53
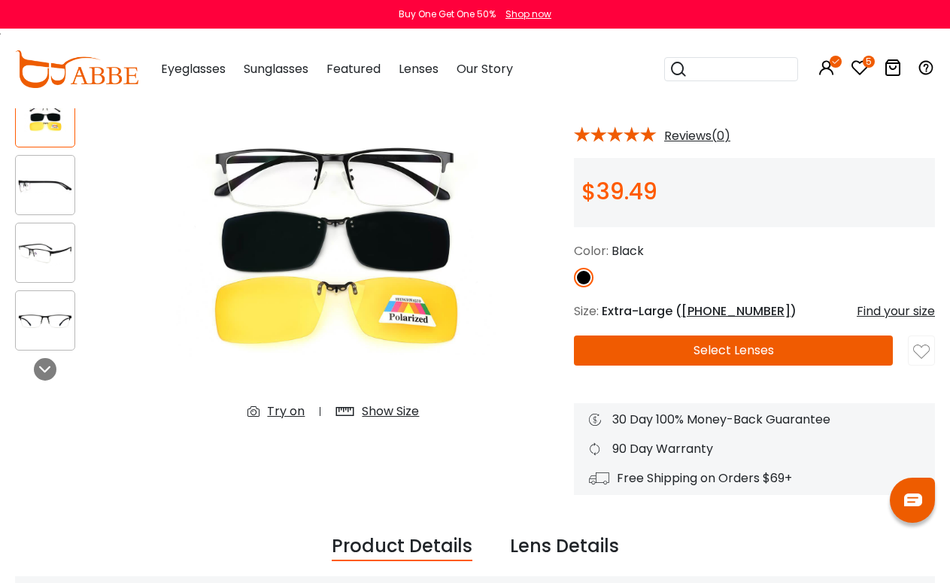
click at [535, 14] on div "Shop now" at bounding box center [528, 15] width 46 height 14
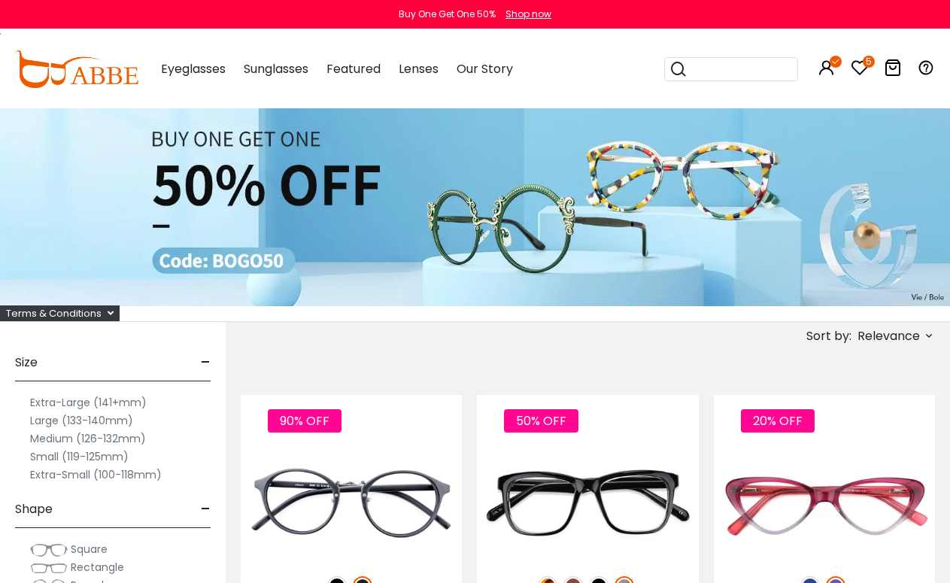
click at [81, 68] on img at bounding box center [76, 69] width 123 height 38
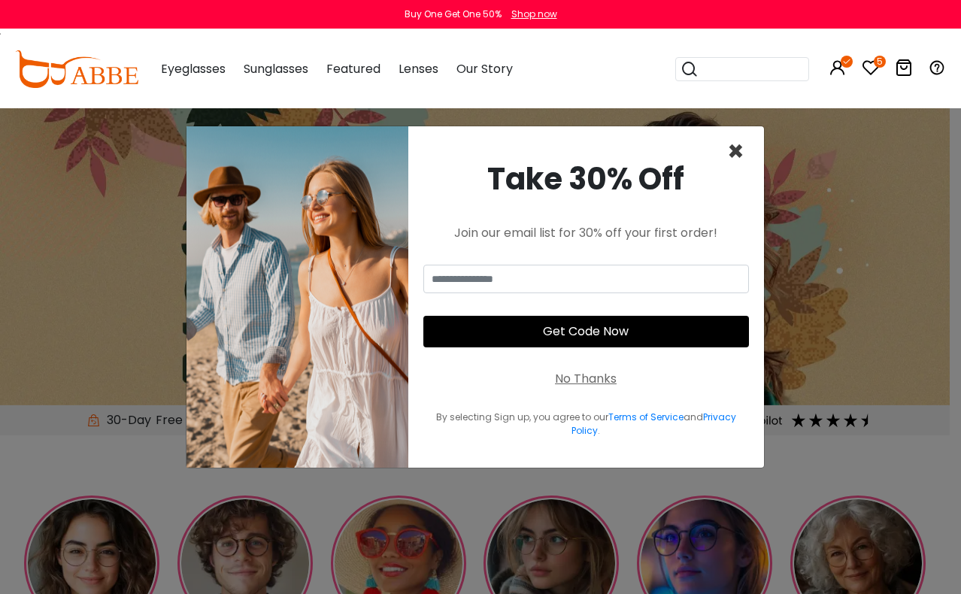
click at [743, 153] on span "×" at bounding box center [735, 151] width 17 height 38
